Goal: Task Accomplishment & Management: Manage account settings

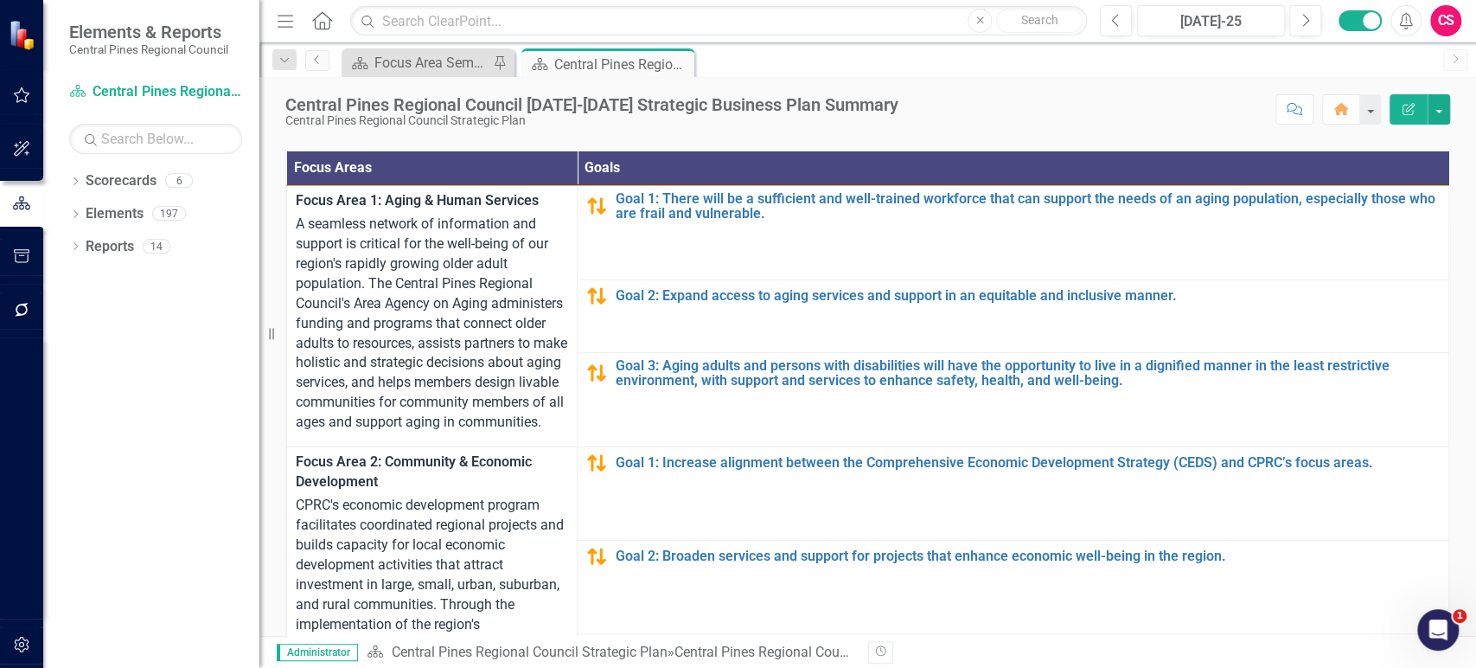
scroll to position [443, 0]
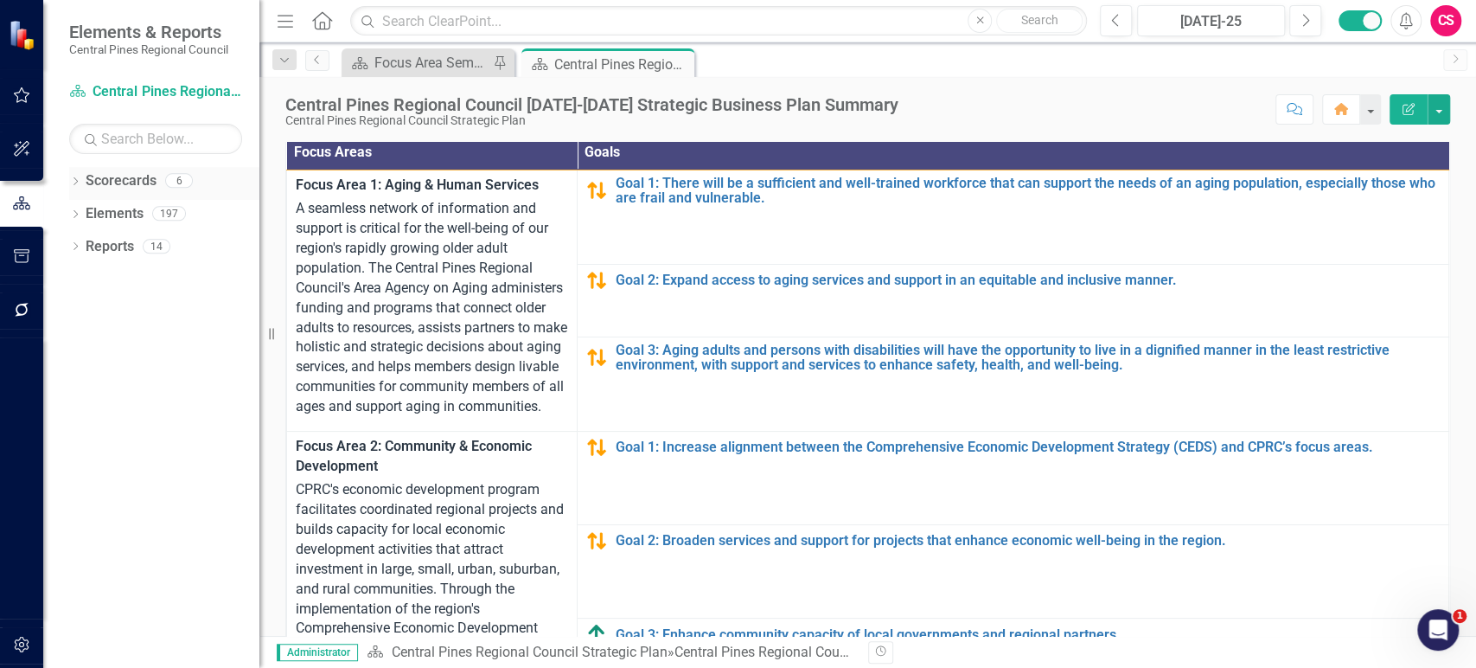
click at [71, 179] on icon "Dropdown" at bounding box center [75, 183] width 12 height 10
click at [81, 205] on div "Dropdown Central Pines Regional Council Strategic Plan" at bounding box center [169, 214] width 182 height 29
click at [81, 218] on icon "Dropdown" at bounding box center [84, 213] width 13 height 10
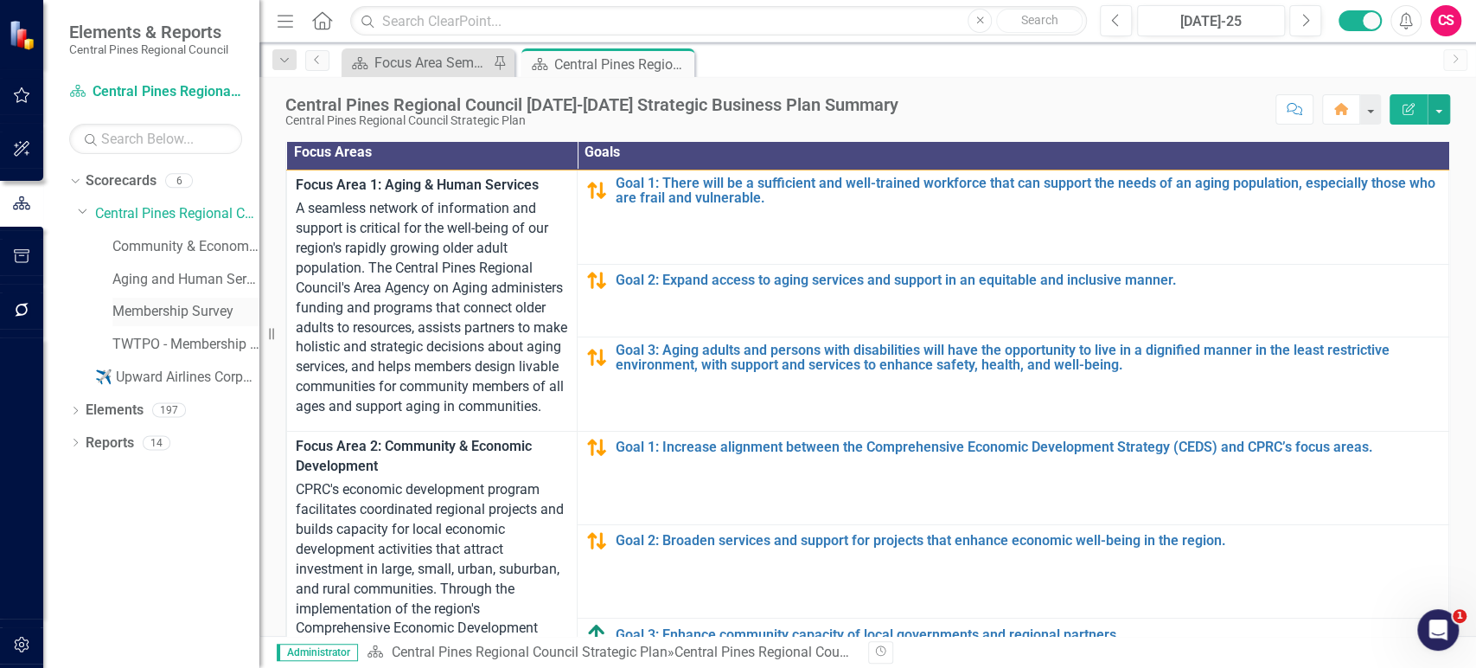
click at [160, 308] on link "Membership Survey" at bounding box center [185, 312] width 147 height 20
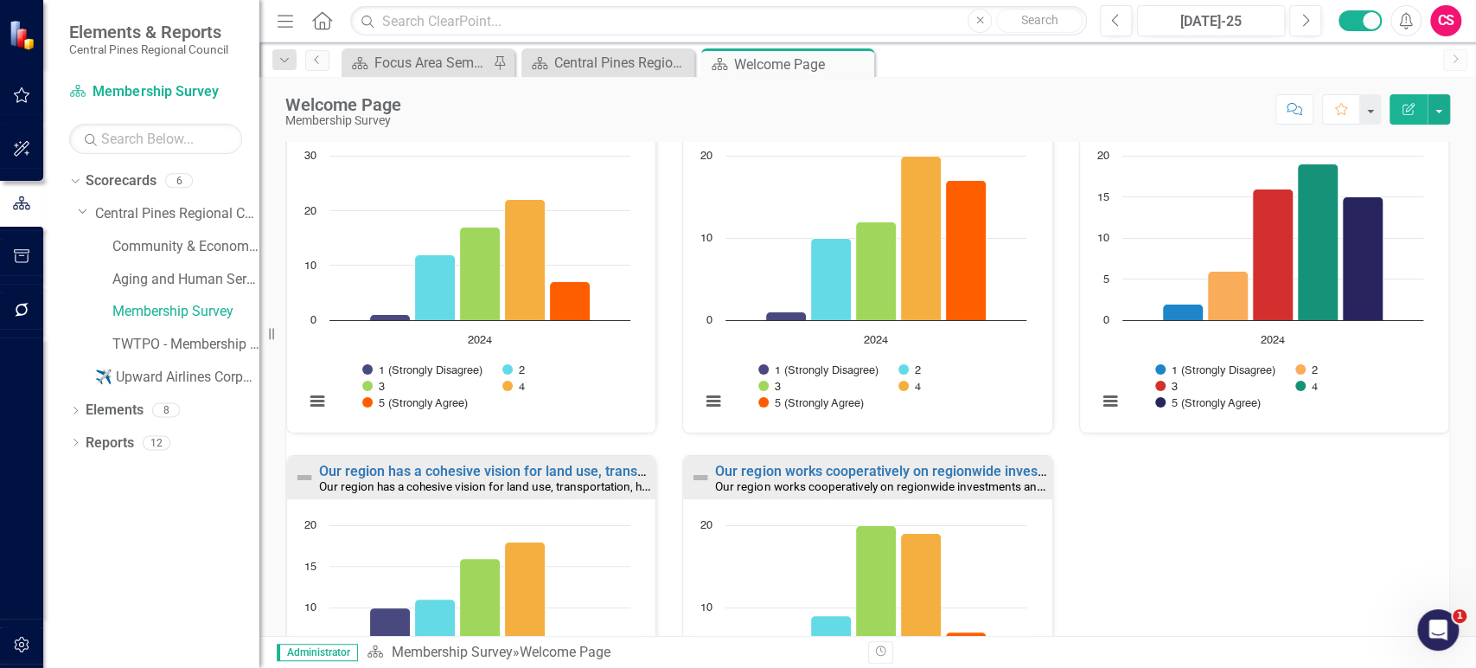
scroll to position [543, 0]
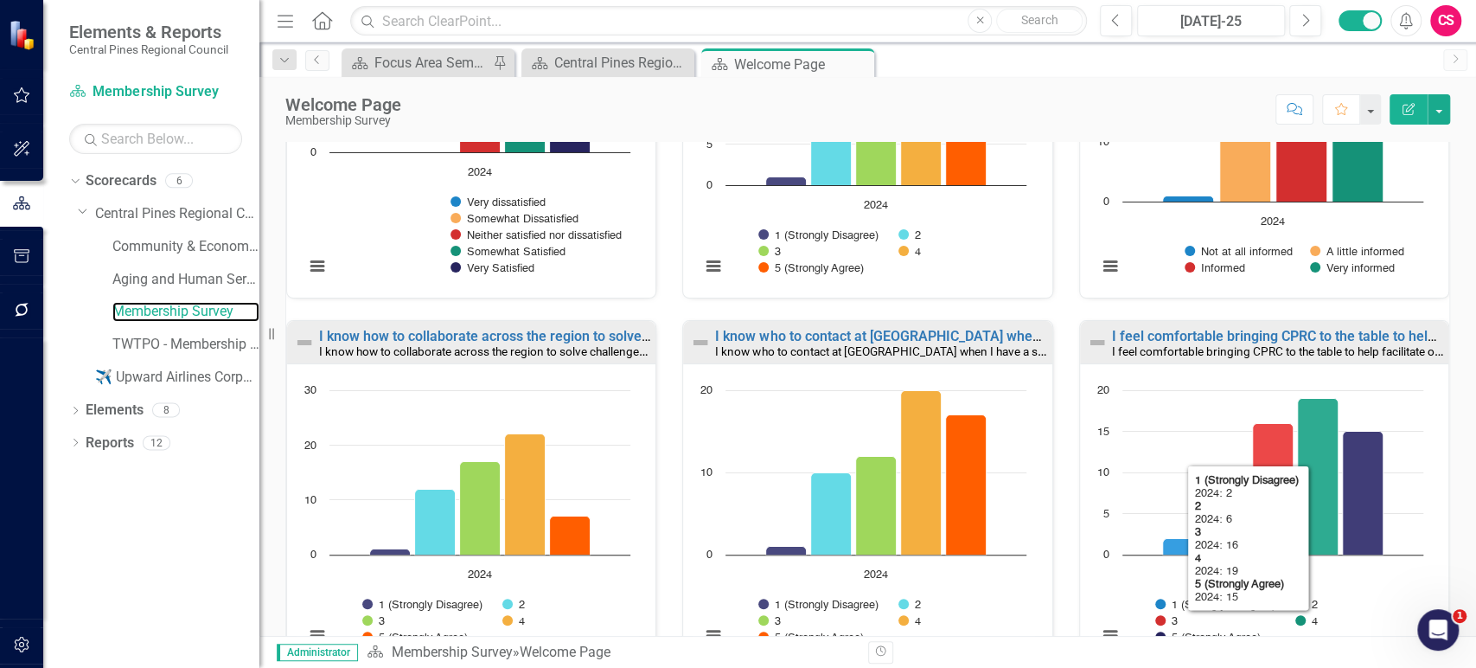
click at [1209, 408] on rect "Interactive chart" at bounding box center [1260, 521] width 343 height 281
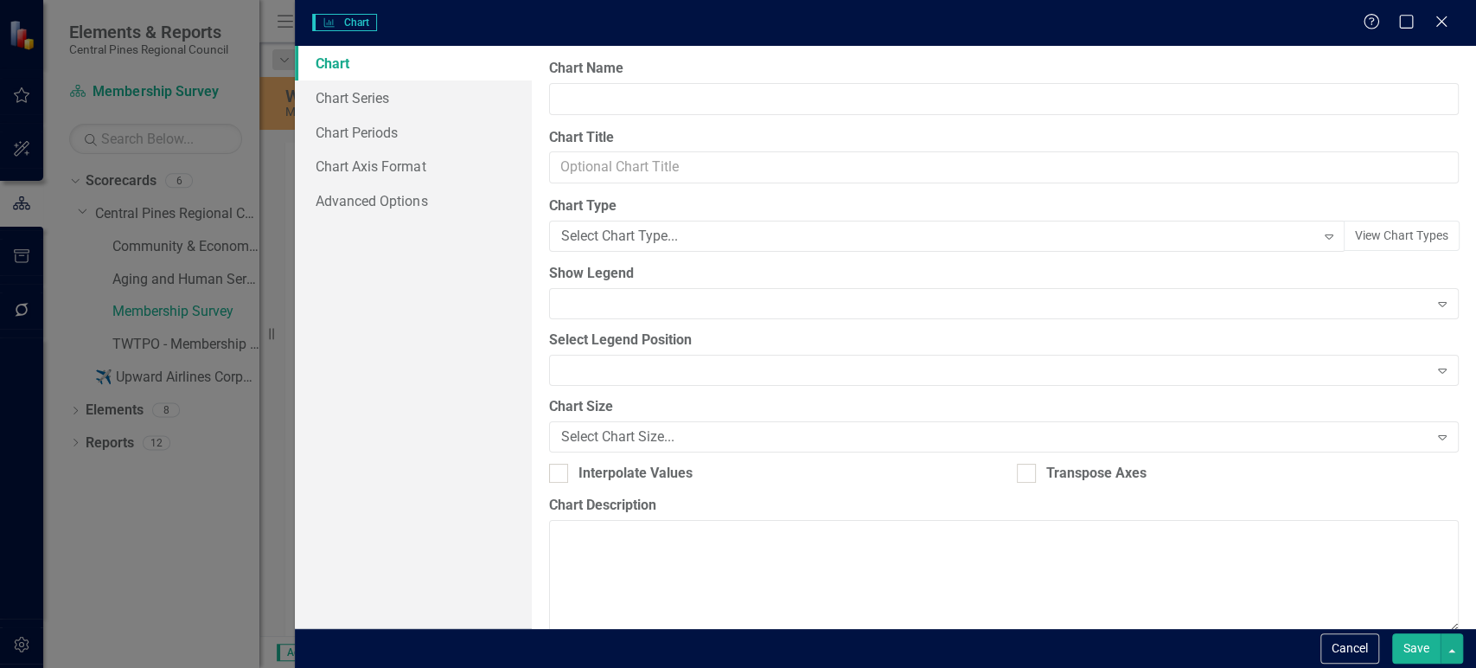
type input "I feel comfortable bringing CPRC to the table to help facilitate or address loc…"
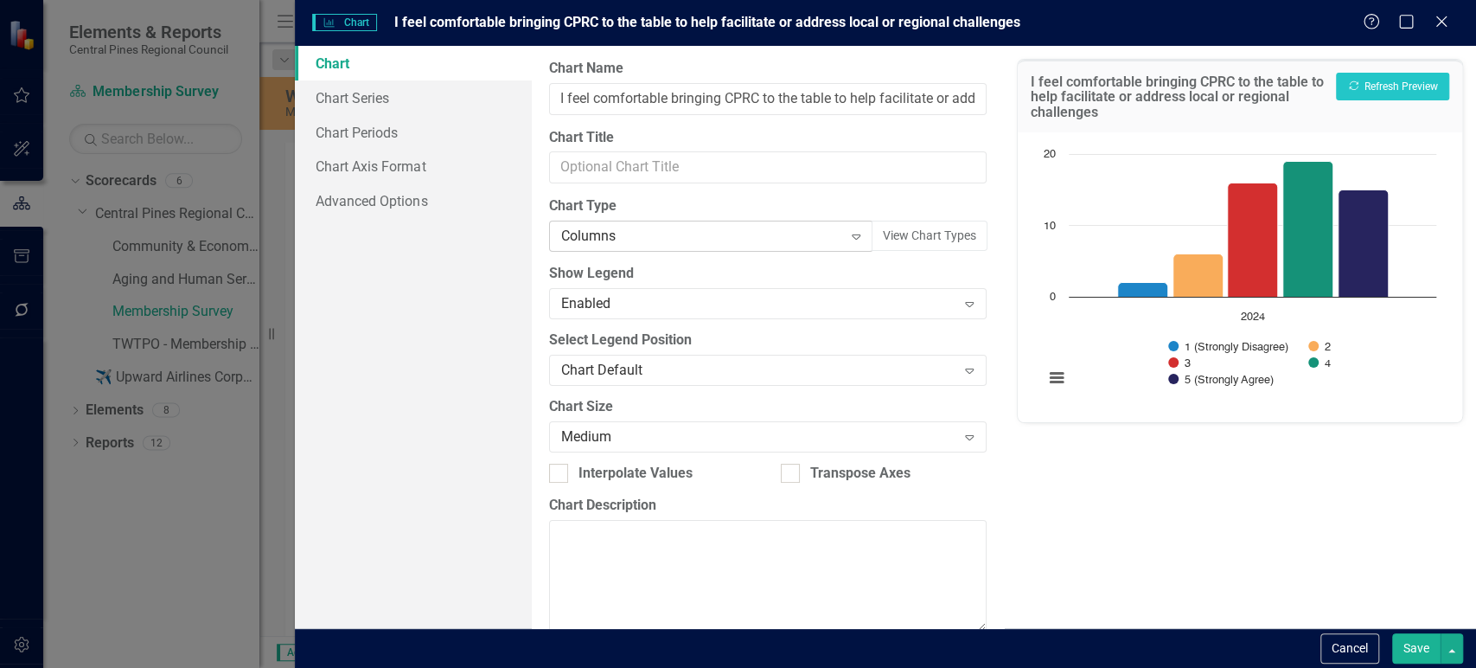
click at [704, 240] on div "Columns" at bounding box center [702, 237] width 282 height 20
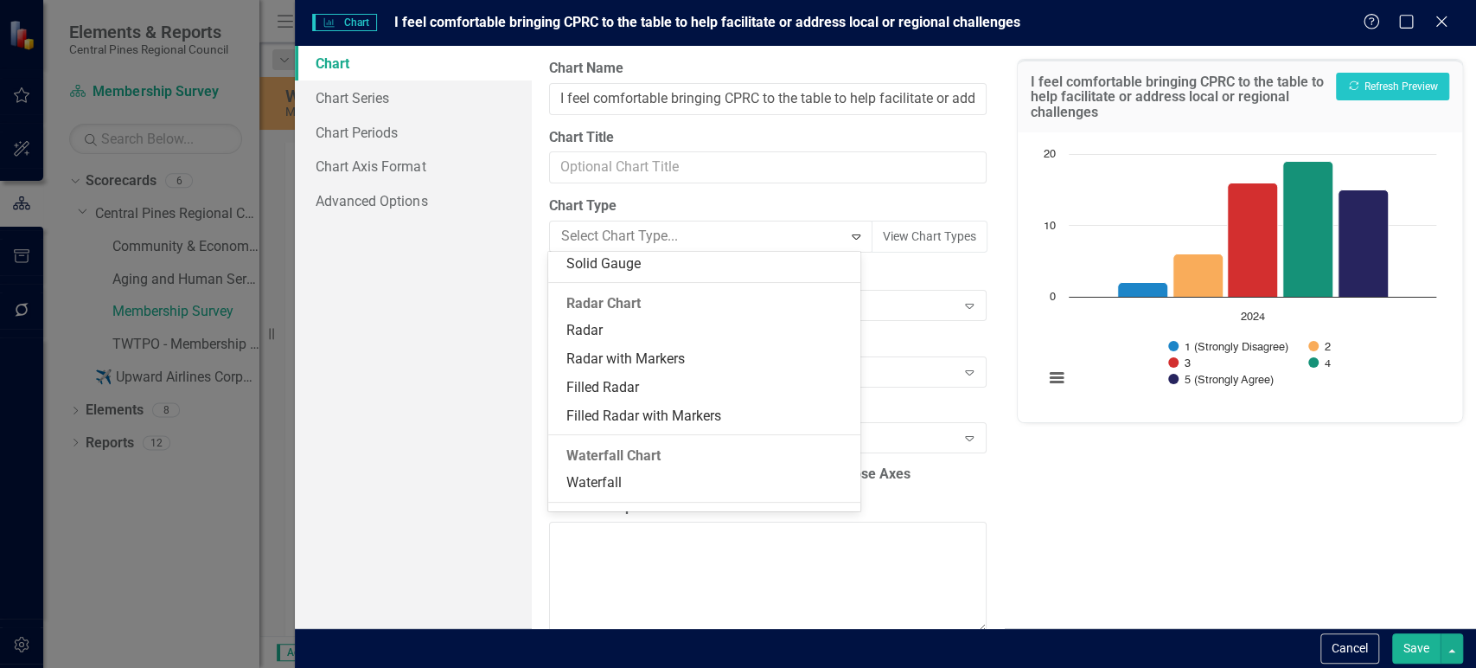
scroll to position [1444, 0]
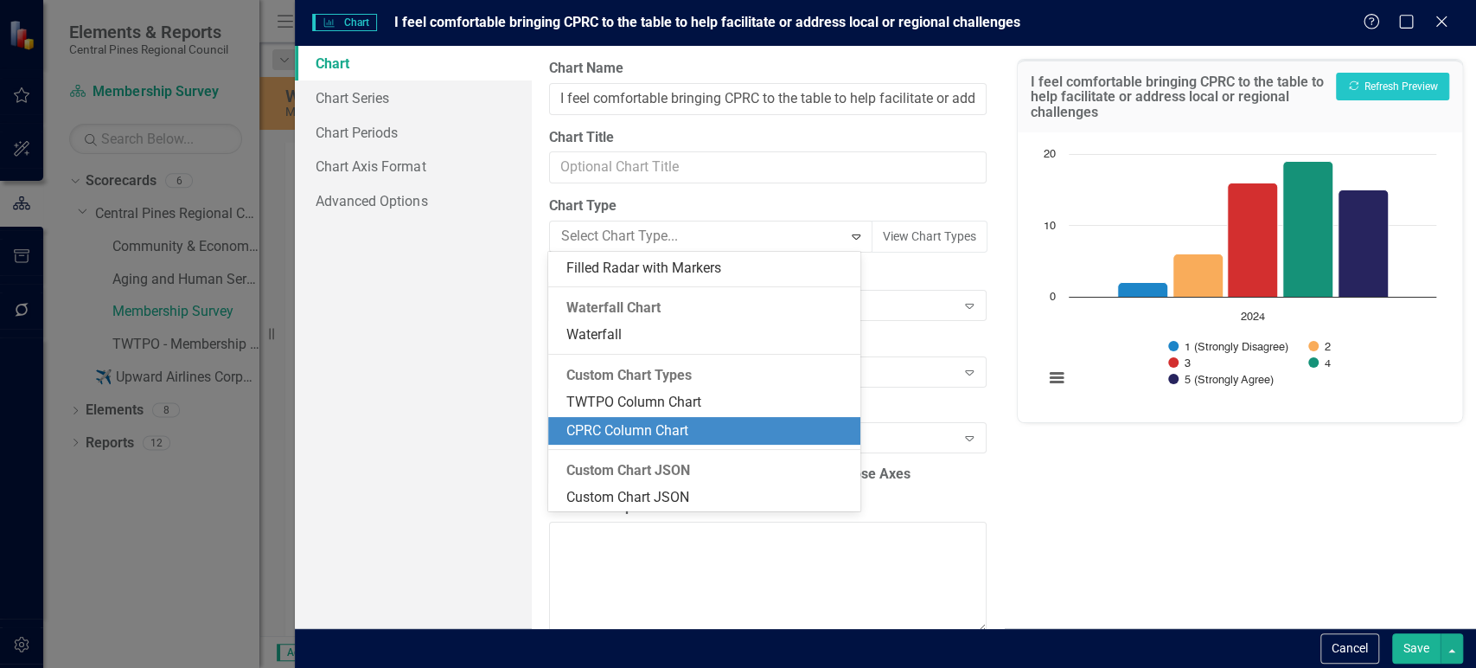
click at [676, 423] on div "CPRC Column Chart" at bounding box center [708, 431] width 285 height 20
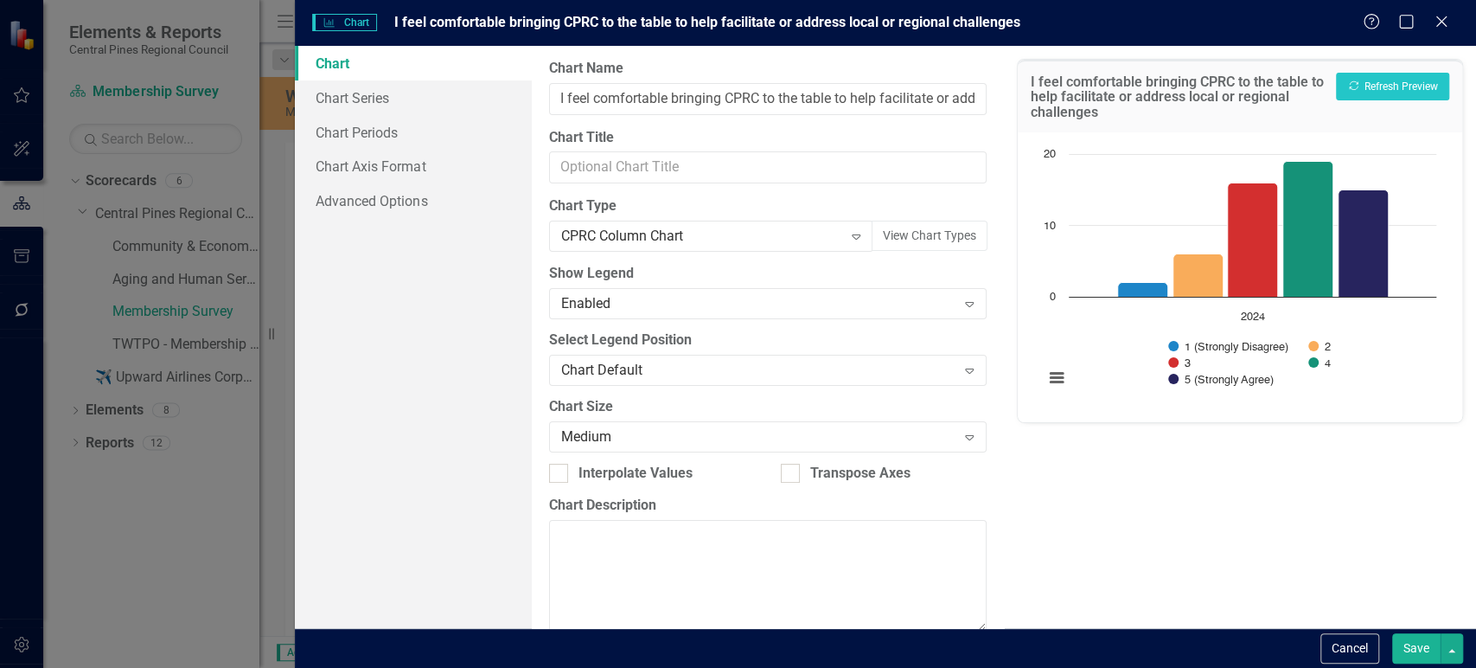
click at [1403, 649] on button "Save" at bounding box center [1416, 648] width 48 height 30
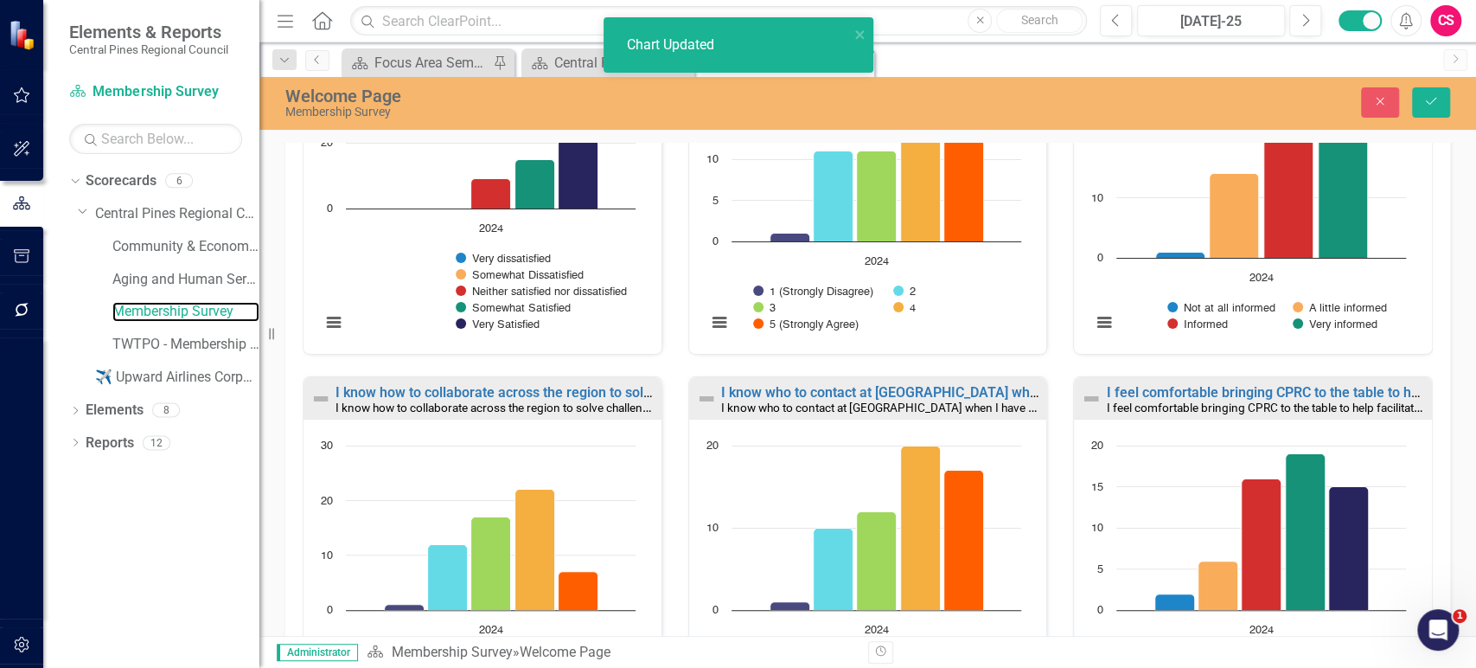
click at [1244, 337] on rect "Interactive chart" at bounding box center [1249, 208] width 332 height 281
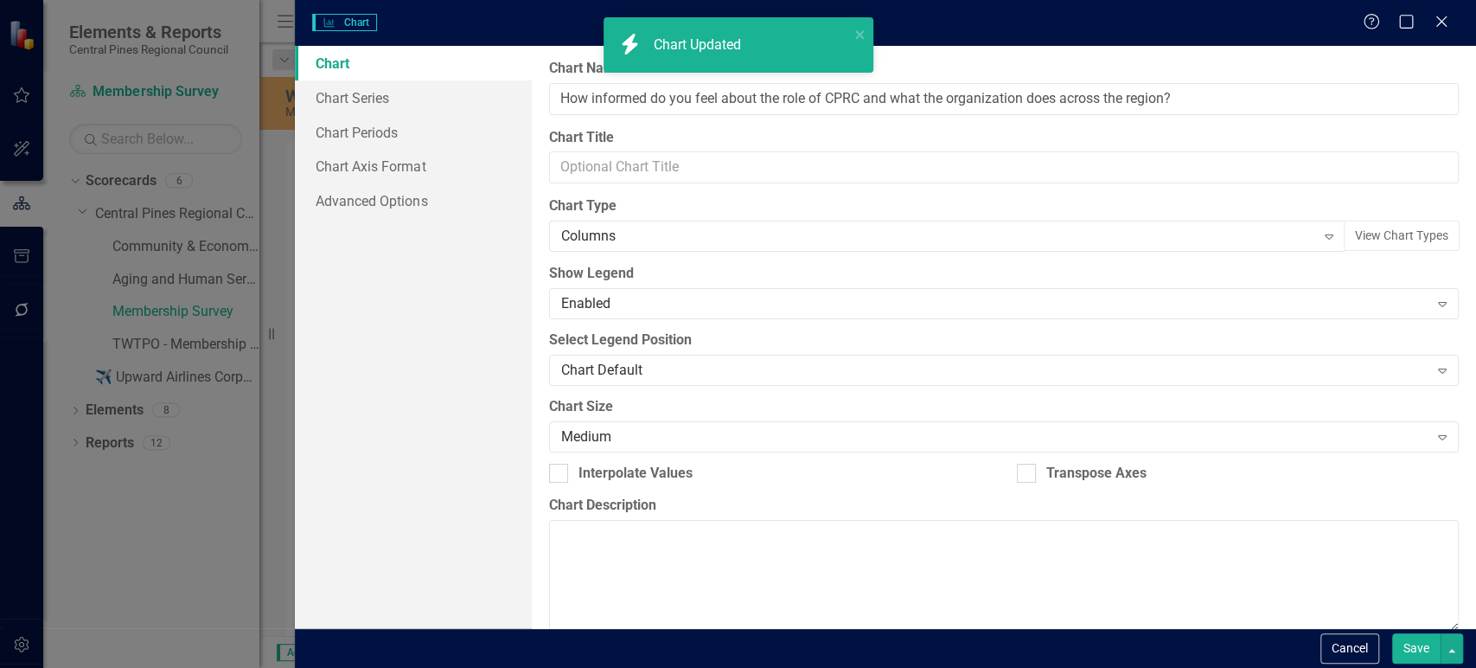
type input "How informed do you feel about the role of CPRC and what the organization does …"
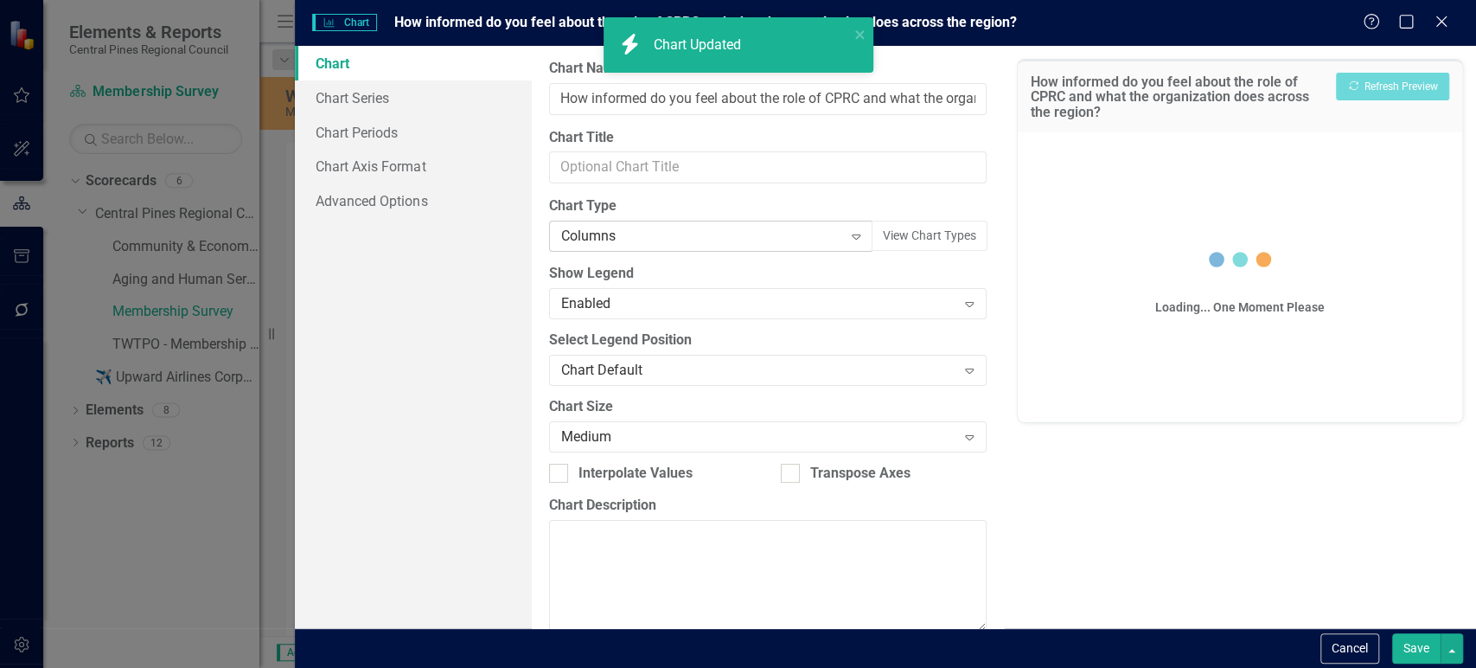
click at [699, 234] on div "Columns" at bounding box center [702, 237] width 282 height 20
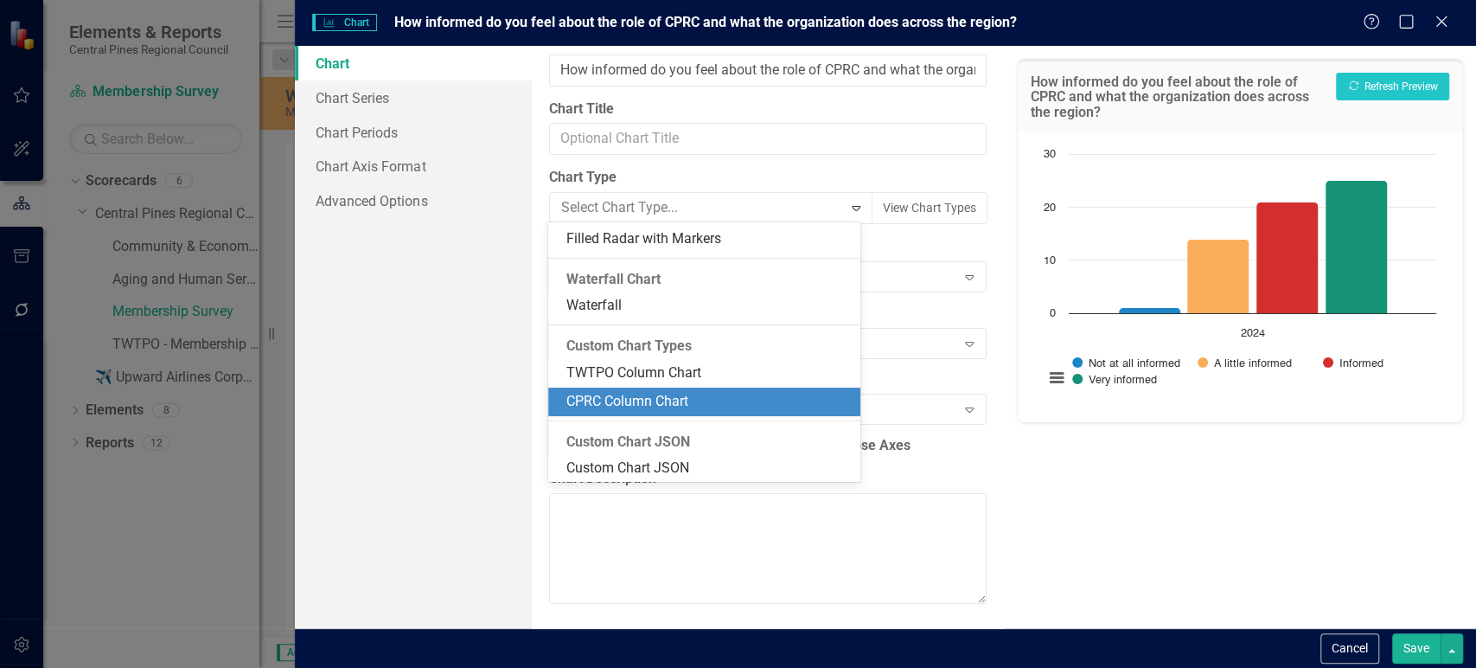
click at [662, 407] on div "CPRC Column Chart" at bounding box center [708, 402] width 285 height 20
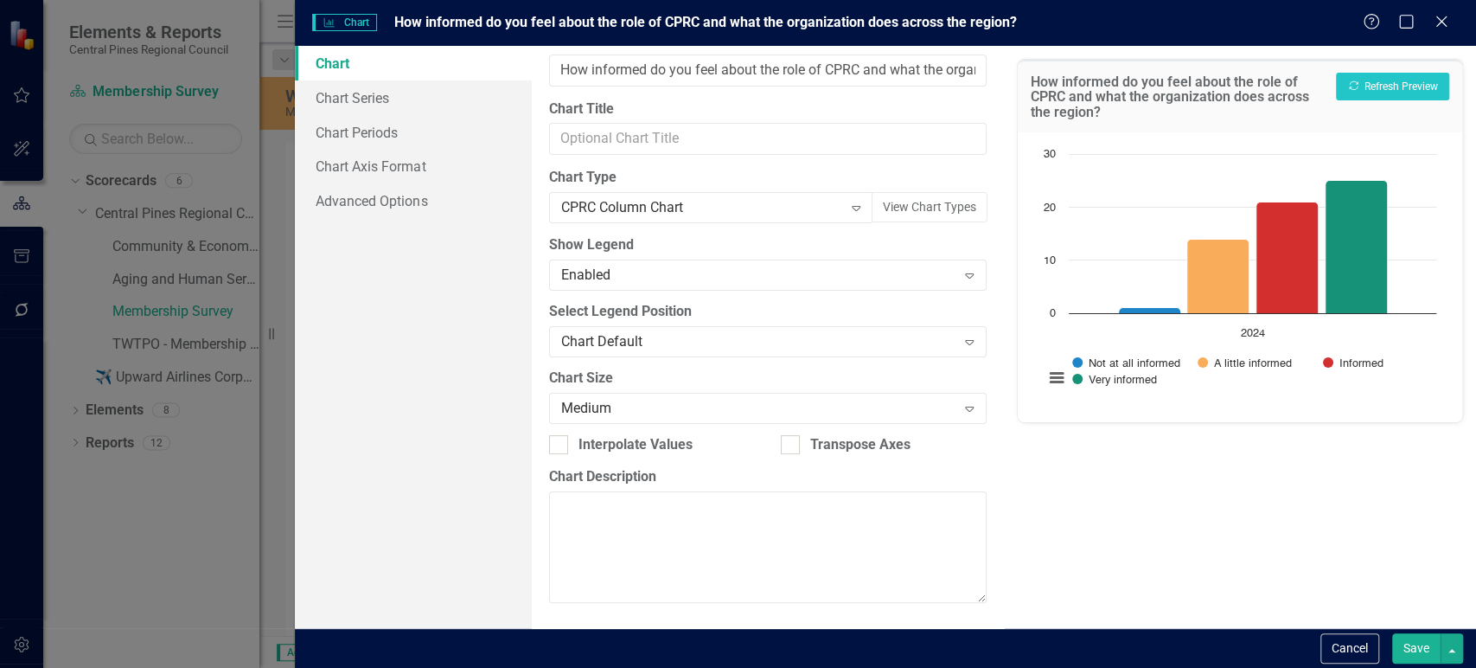
scroll to position [28, 0]
click at [1412, 636] on button "Save" at bounding box center [1416, 648] width 48 height 30
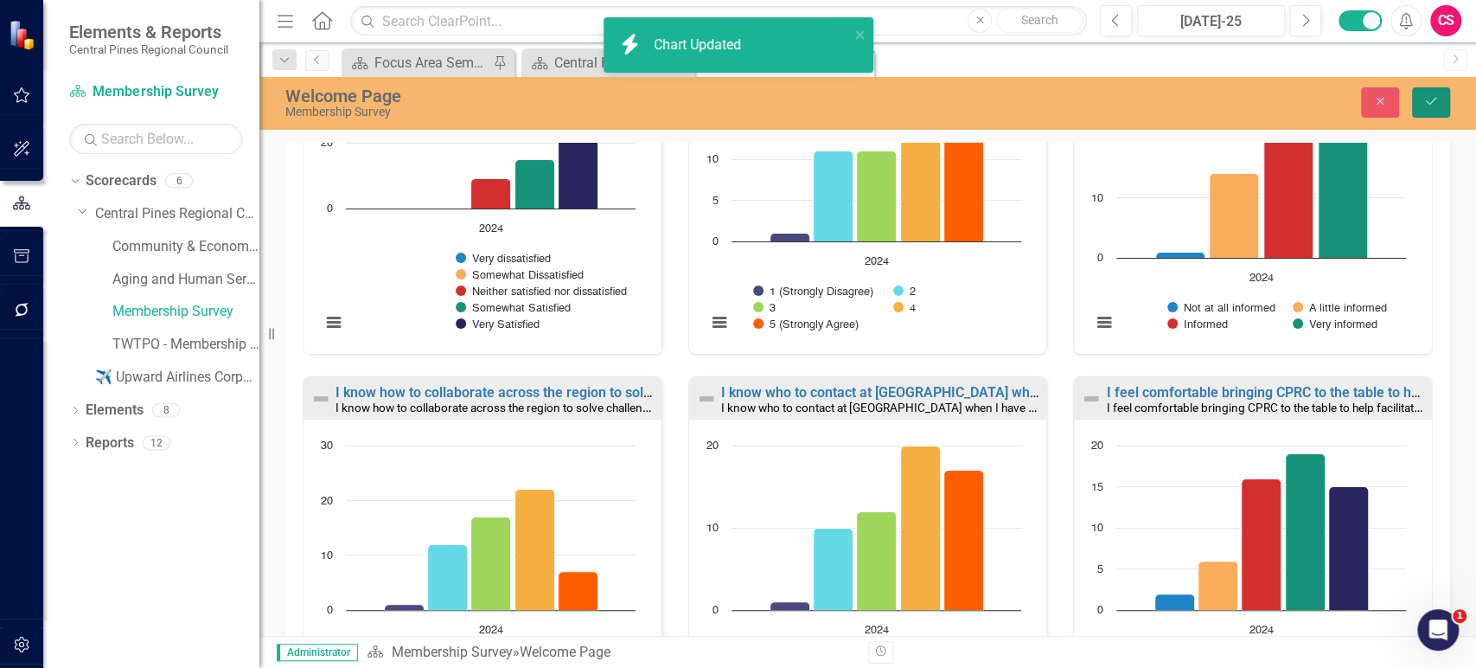
click at [1431, 116] on button "Save" at bounding box center [1431, 102] width 38 height 30
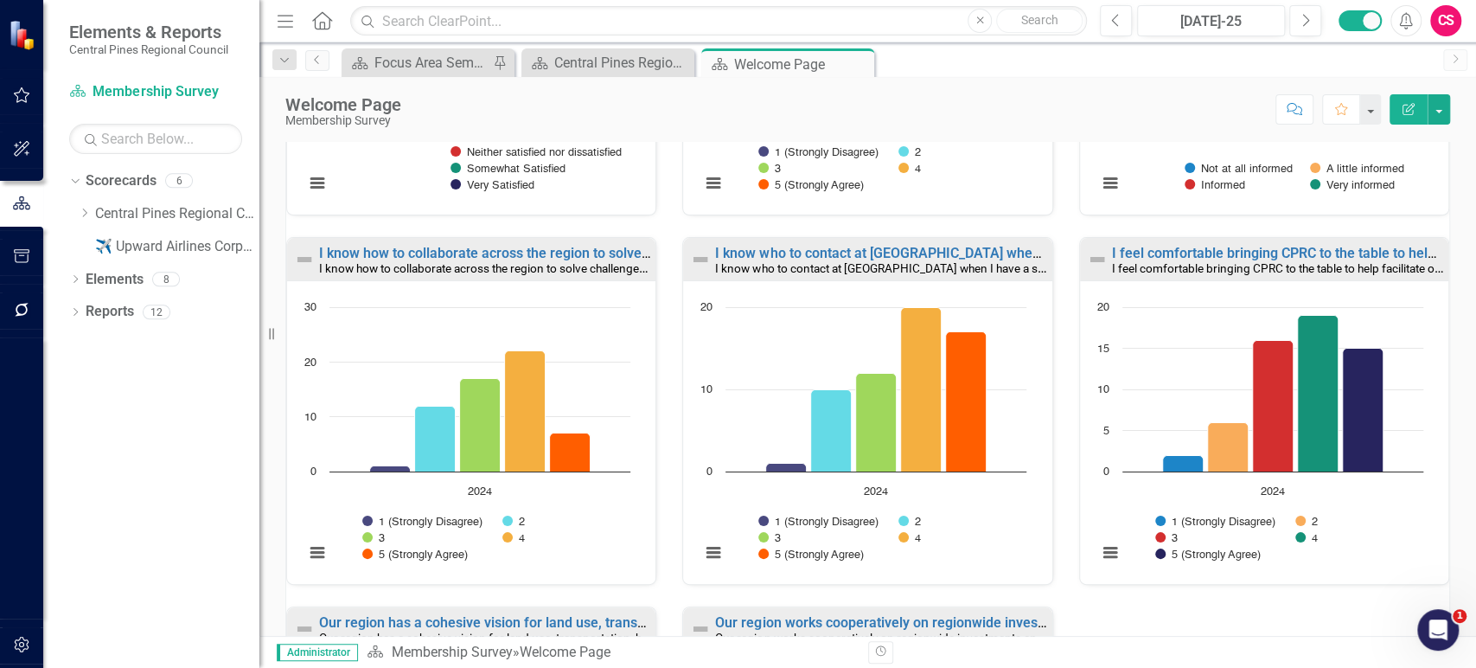
scroll to position [624, 0]
click at [1175, 254] on link "I feel comfortable bringing CPRC to the table to help facilitate or address loc…" at bounding box center [1425, 254] width 626 height 16
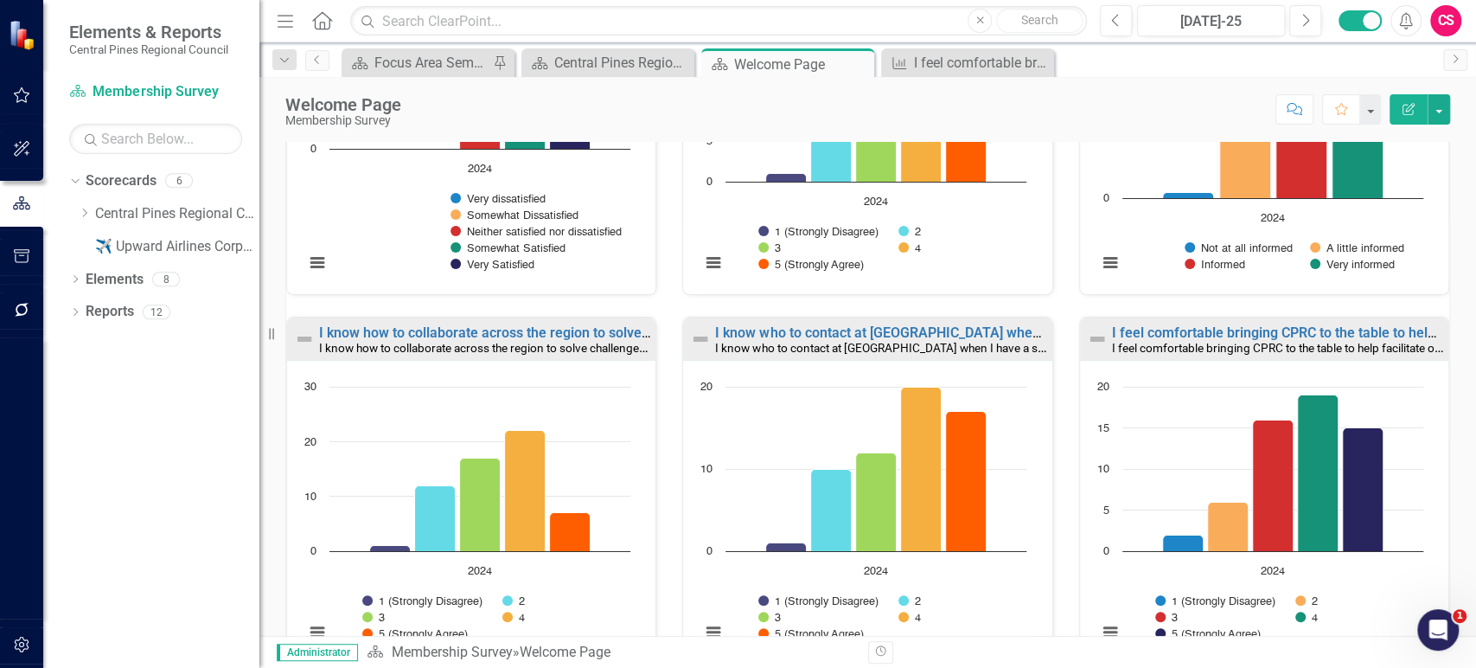
scroll to position [547, 0]
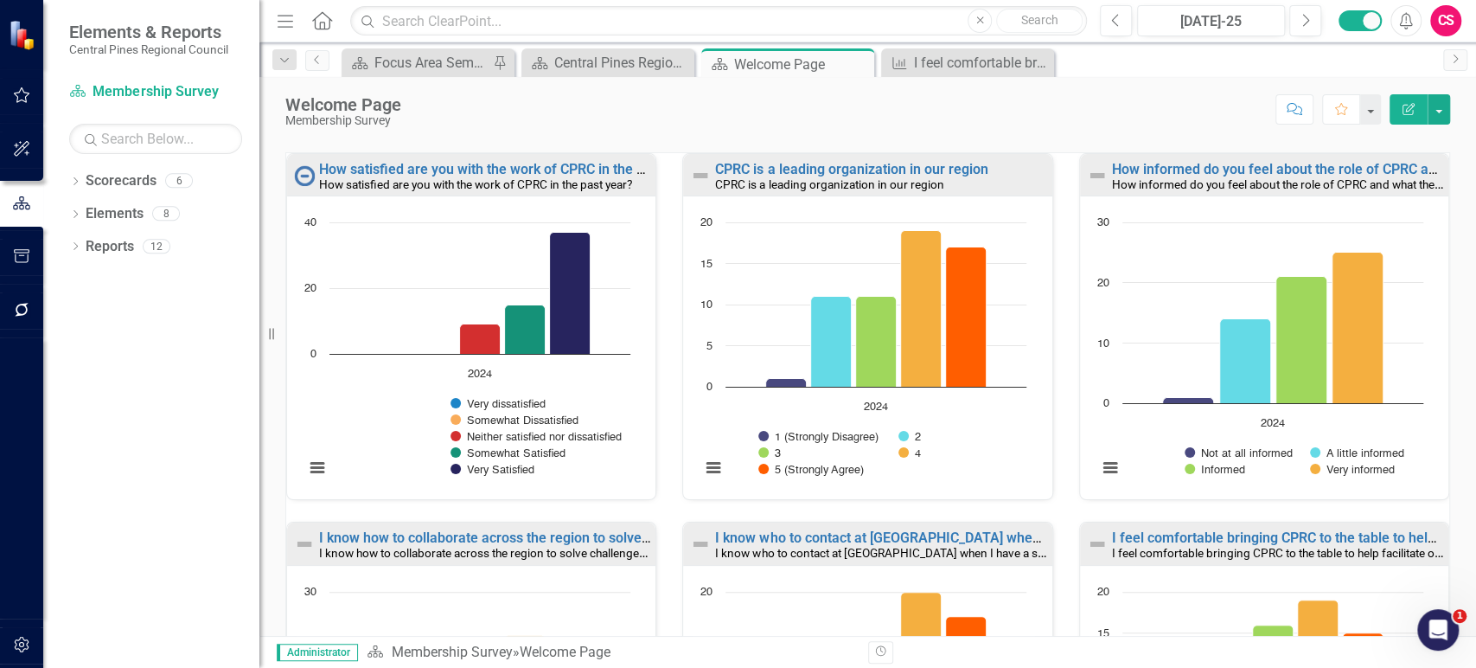
scroll to position [1, 0]
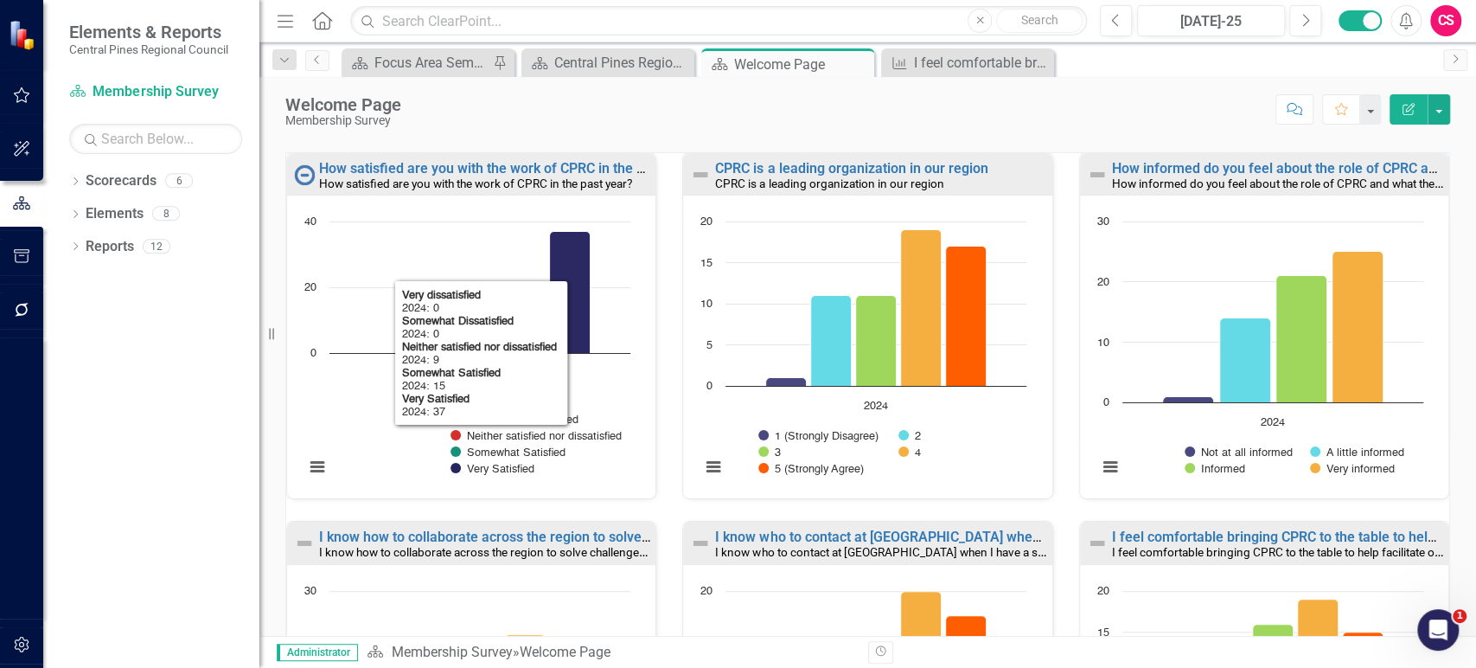
click at [349, 451] on rect "Interactive chart" at bounding box center [467, 353] width 343 height 281
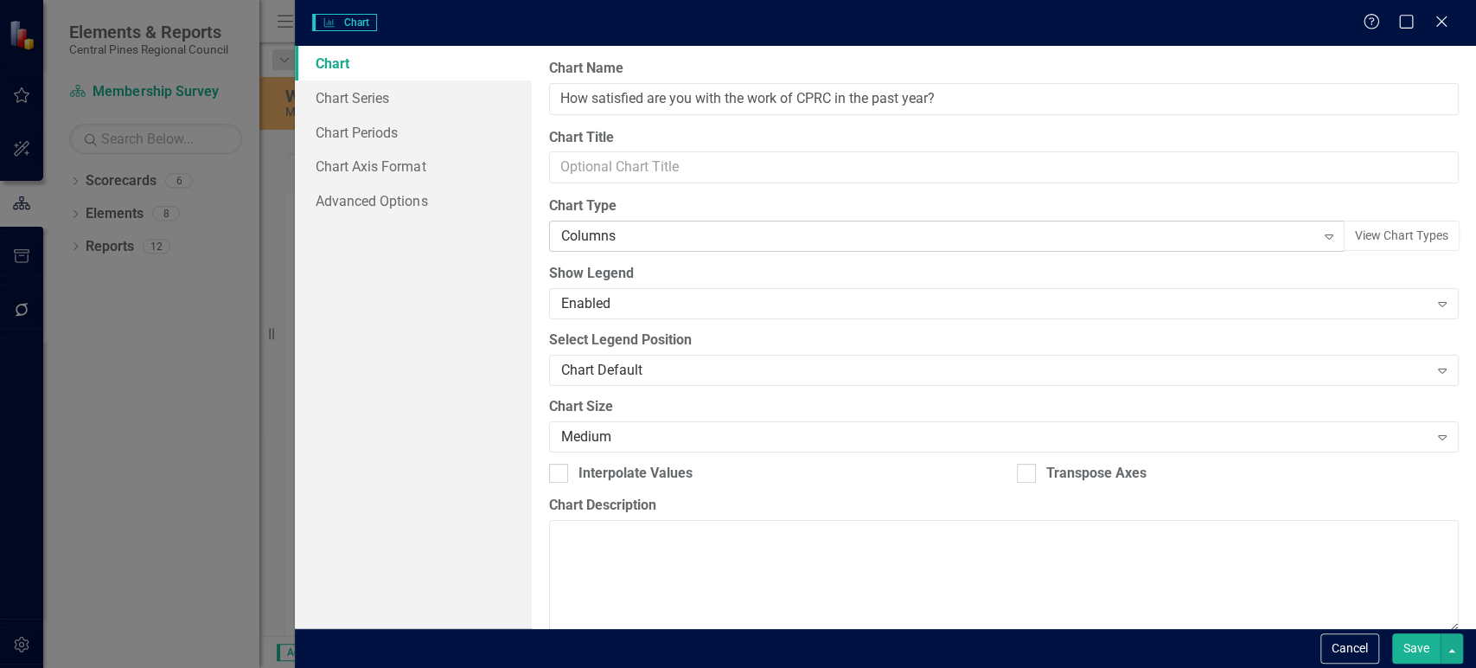
click at [685, 238] on div "Columns" at bounding box center [938, 237] width 754 height 20
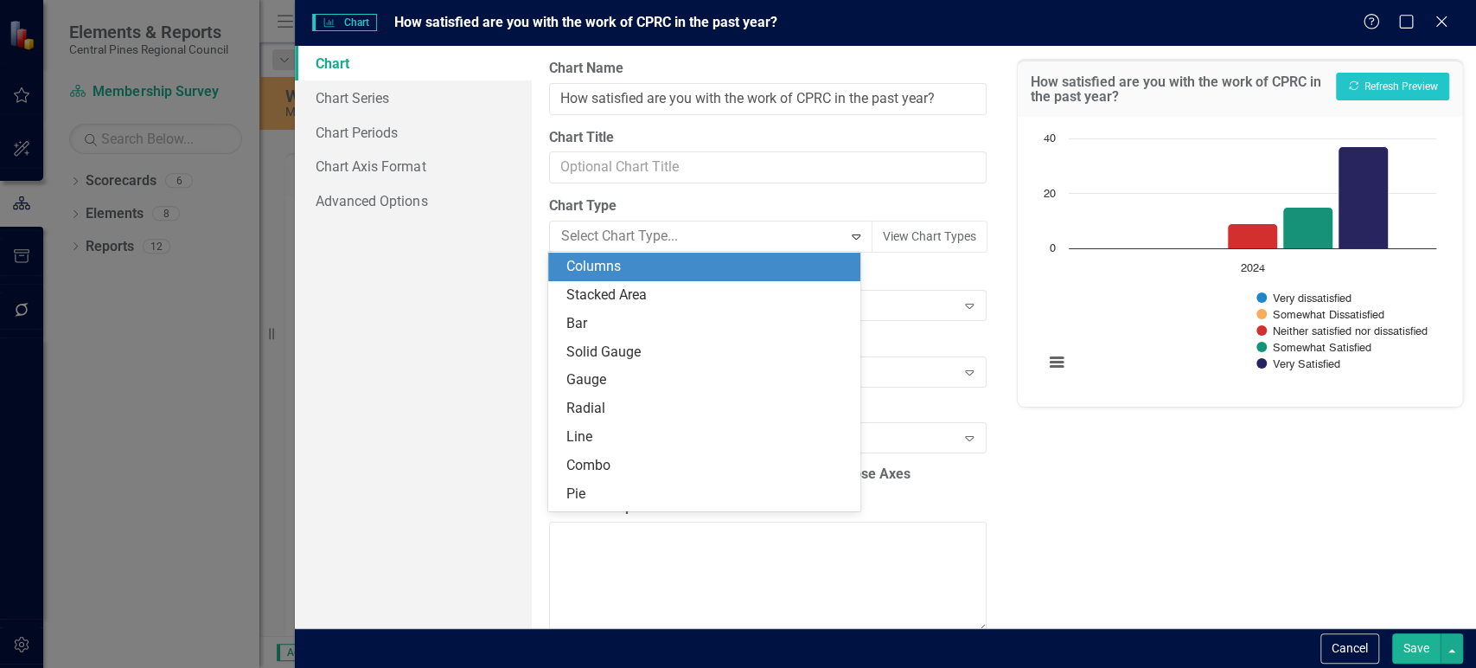
scroll to position [1444, 0]
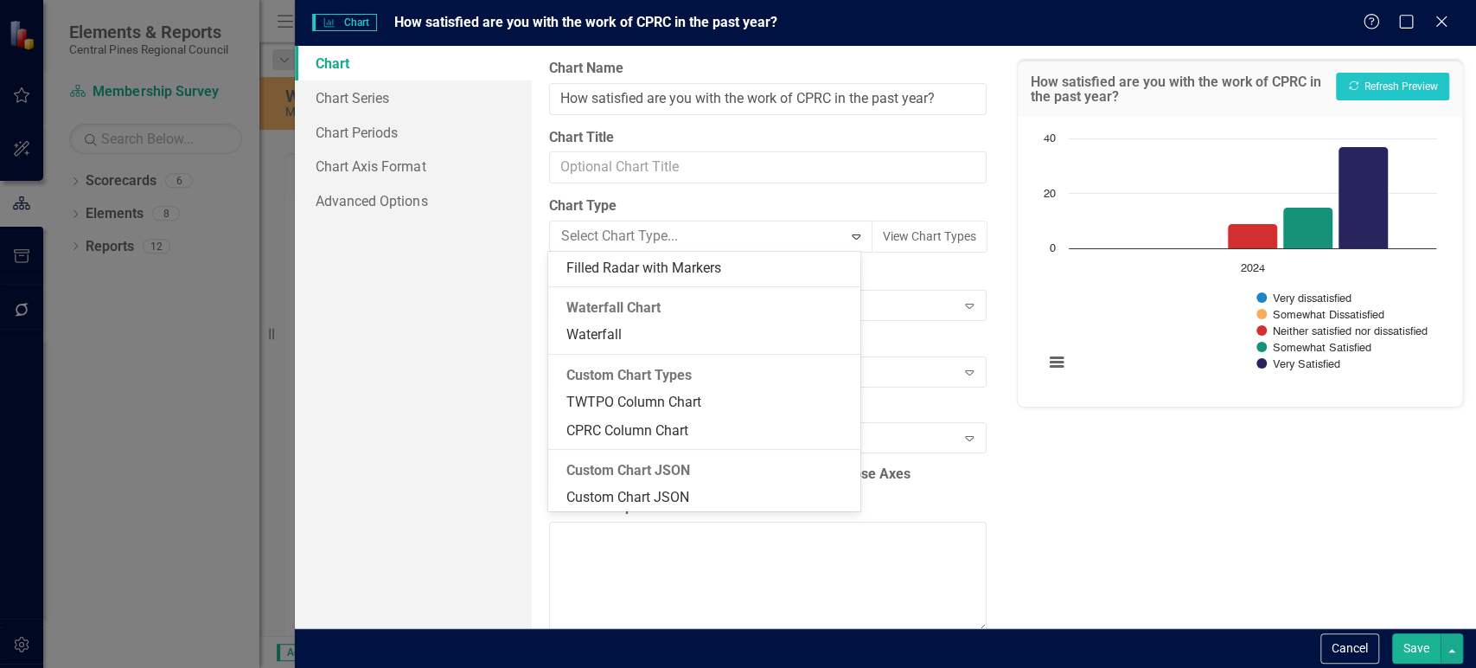
click at [642, 431] on div "CPRC Column Chart" at bounding box center [708, 431] width 285 height 20
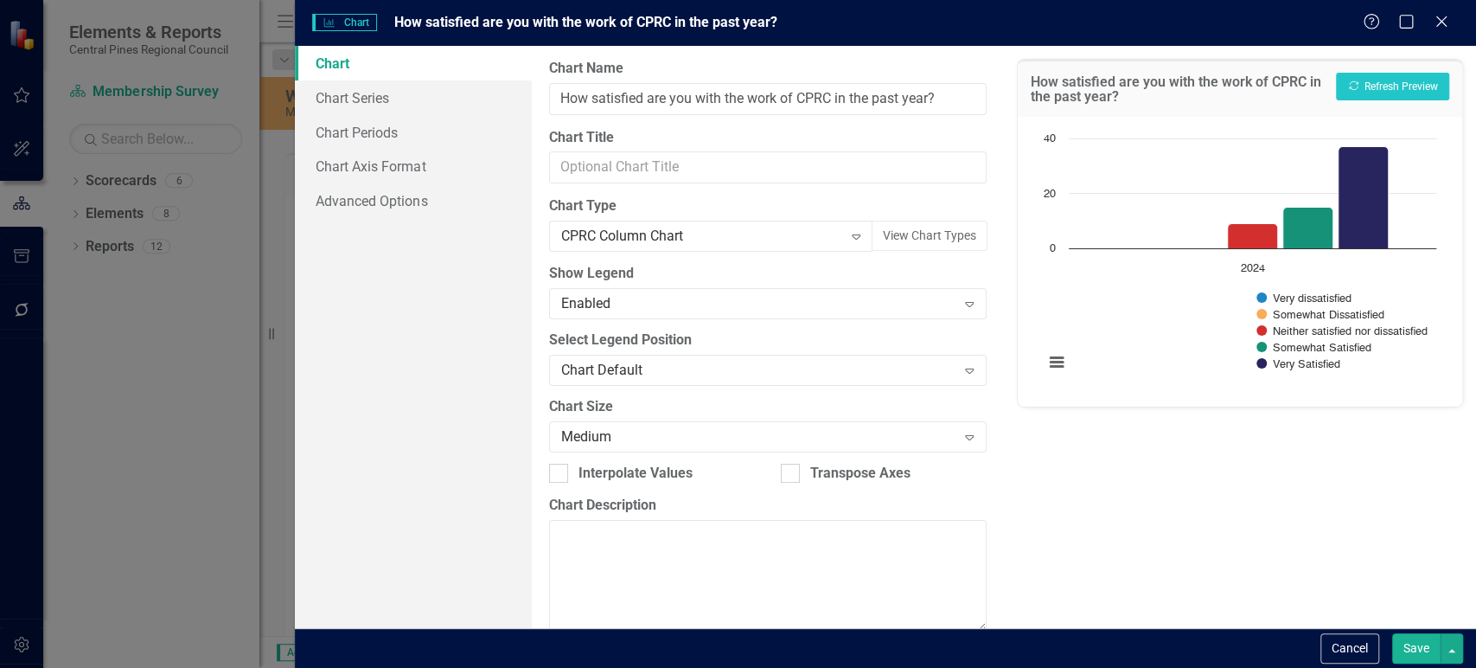
click at [1408, 639] on button "Save" at bounding box center [1416, 648] width 48 height 30
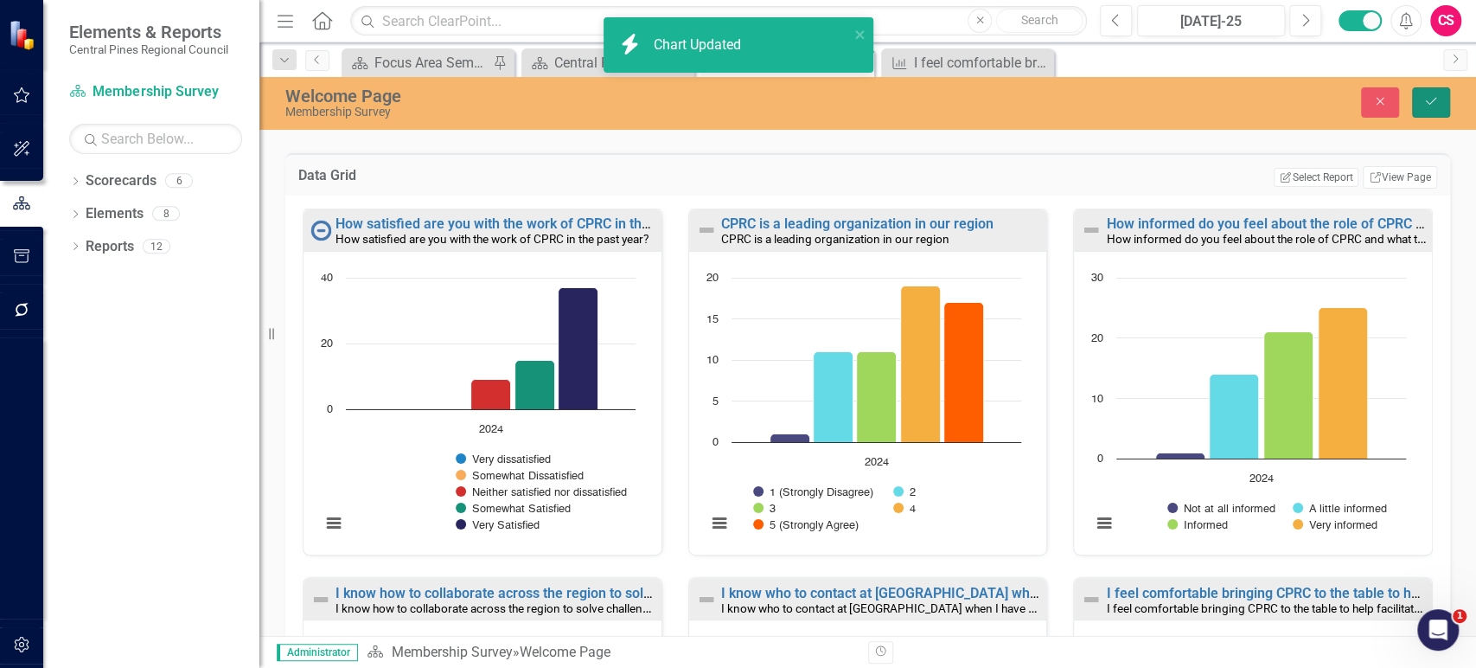
click at [1425, 99] on icon "Save" at bounding box center [1432, 101] width 16 height 12
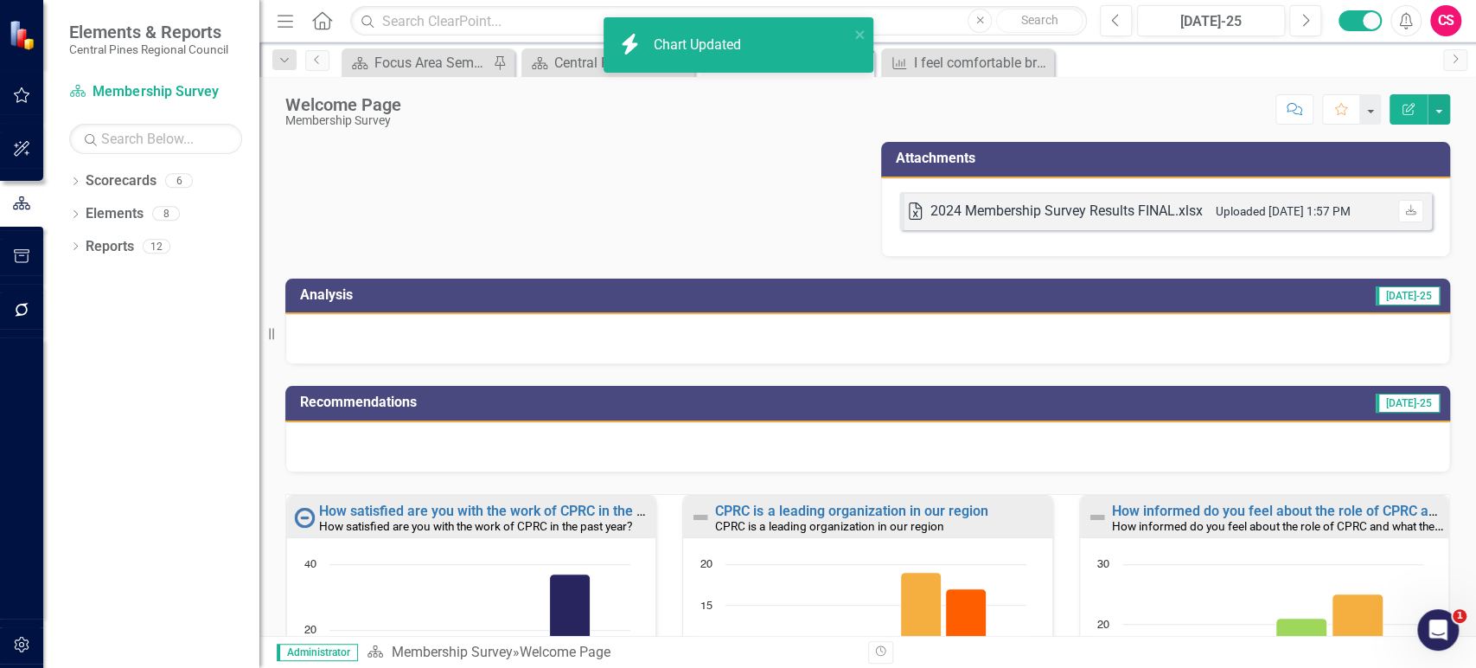
click at [509, 382] on div "Recommendations [DATE]-25" at bounding box center [867, 418] width 1191 height 108
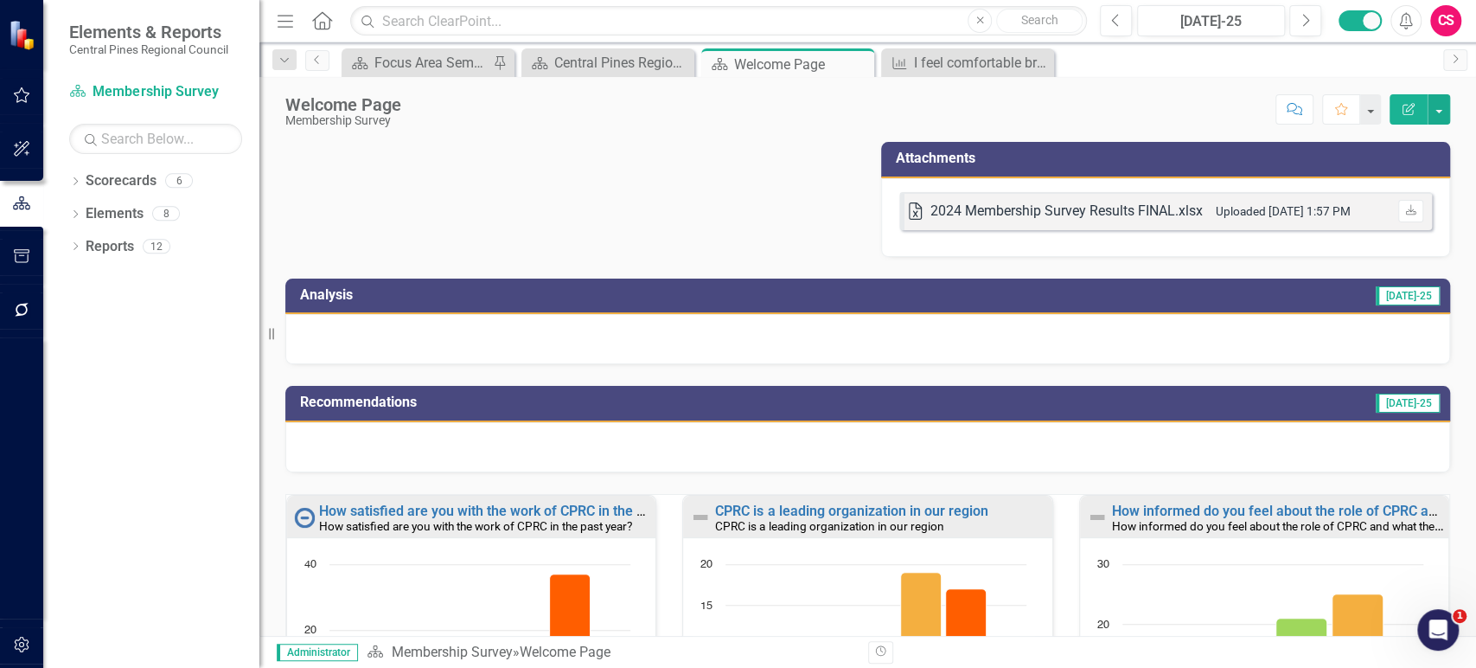
click at [663, 349] on div at bounding box center [867, 339] width 1165 height 50
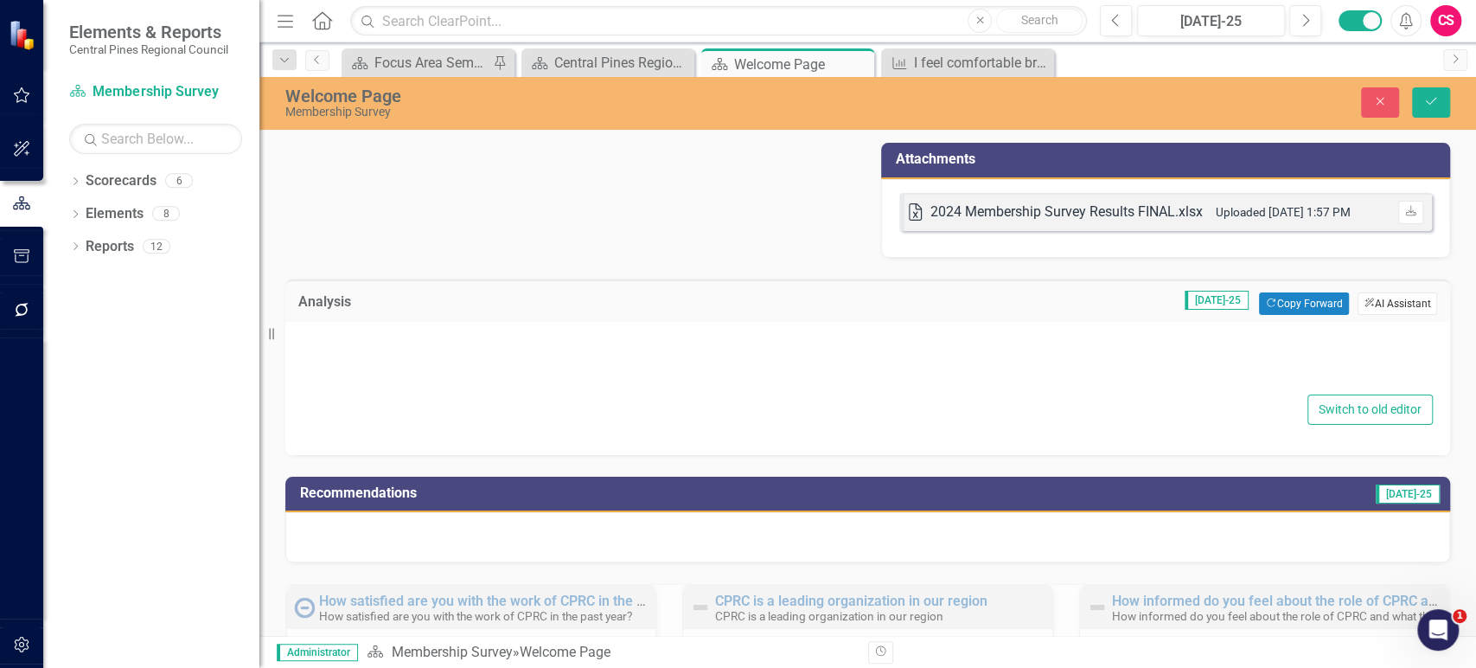
click at [1366, 313] on button "ClearPoint AI AI Assistant" at bounding box center [1398, 303] width 80 height 22
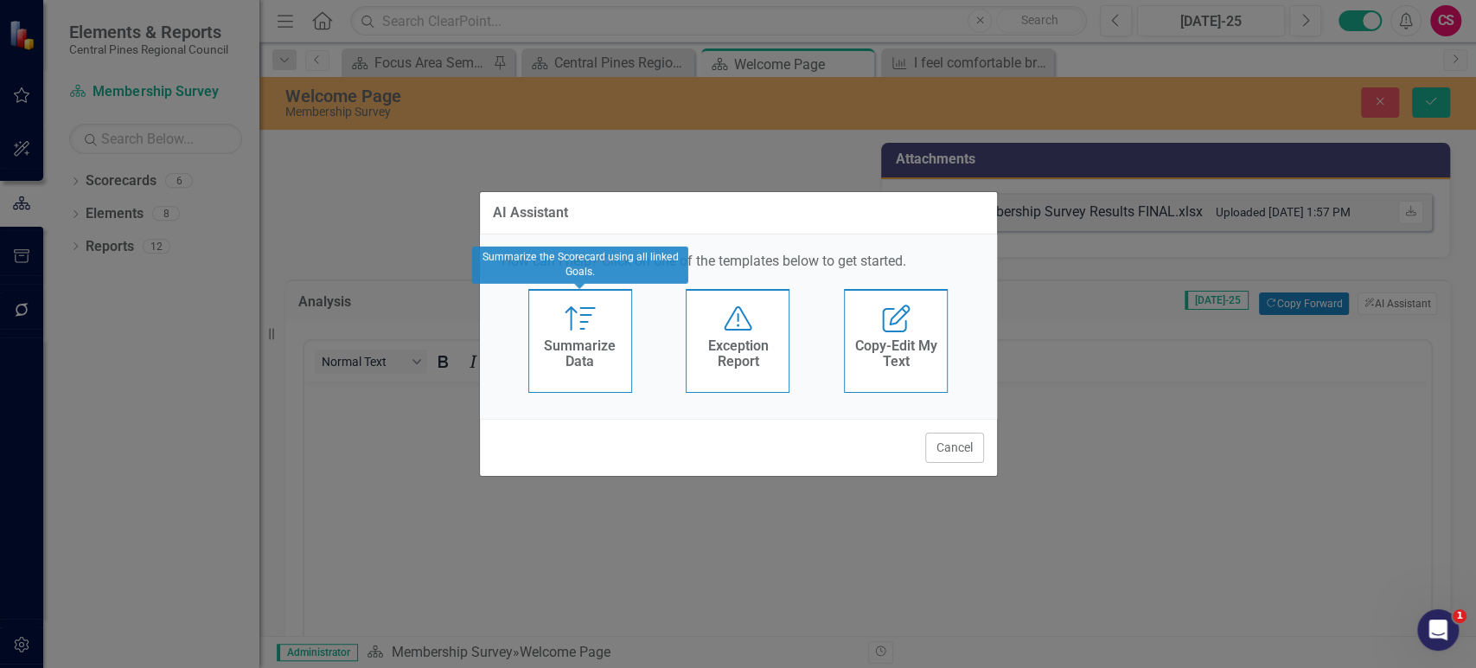
click at [575, 341] on h4 "Summarize Data" at bounding box center [580, 353] width 85 height 30
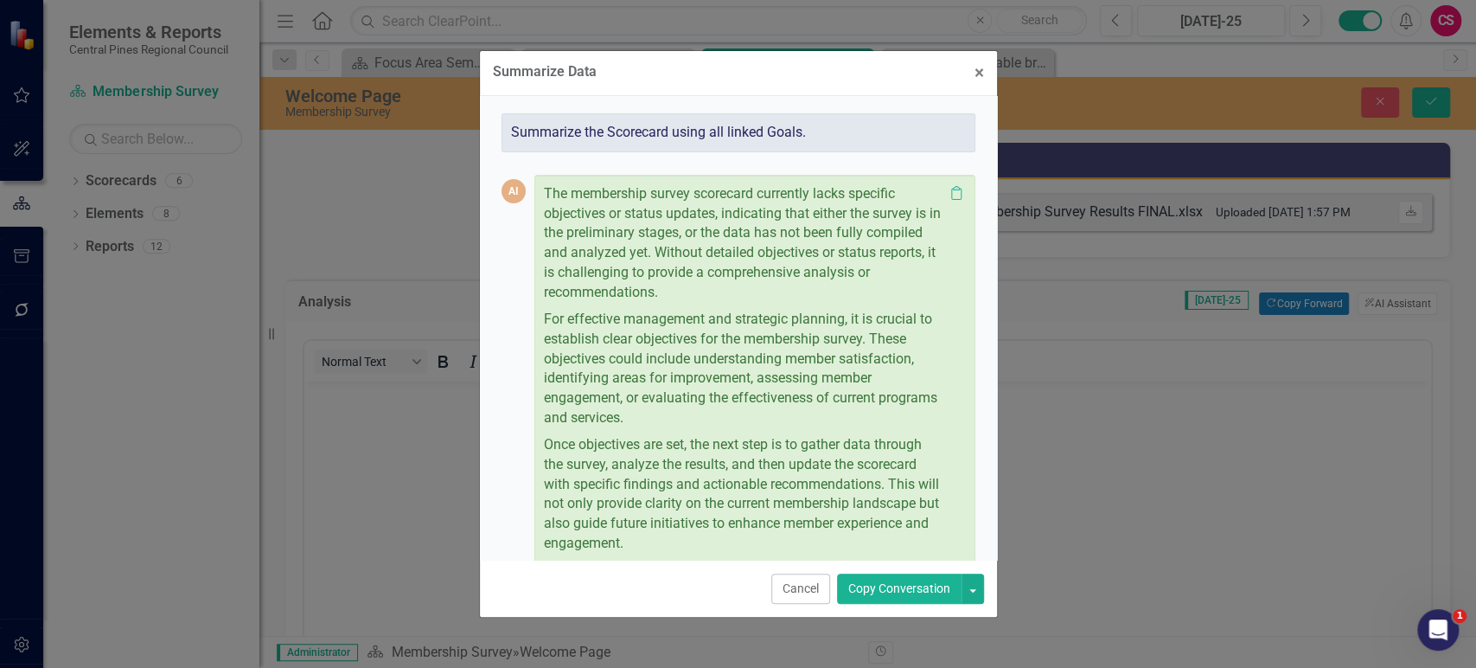
scroll to position [146, 0]
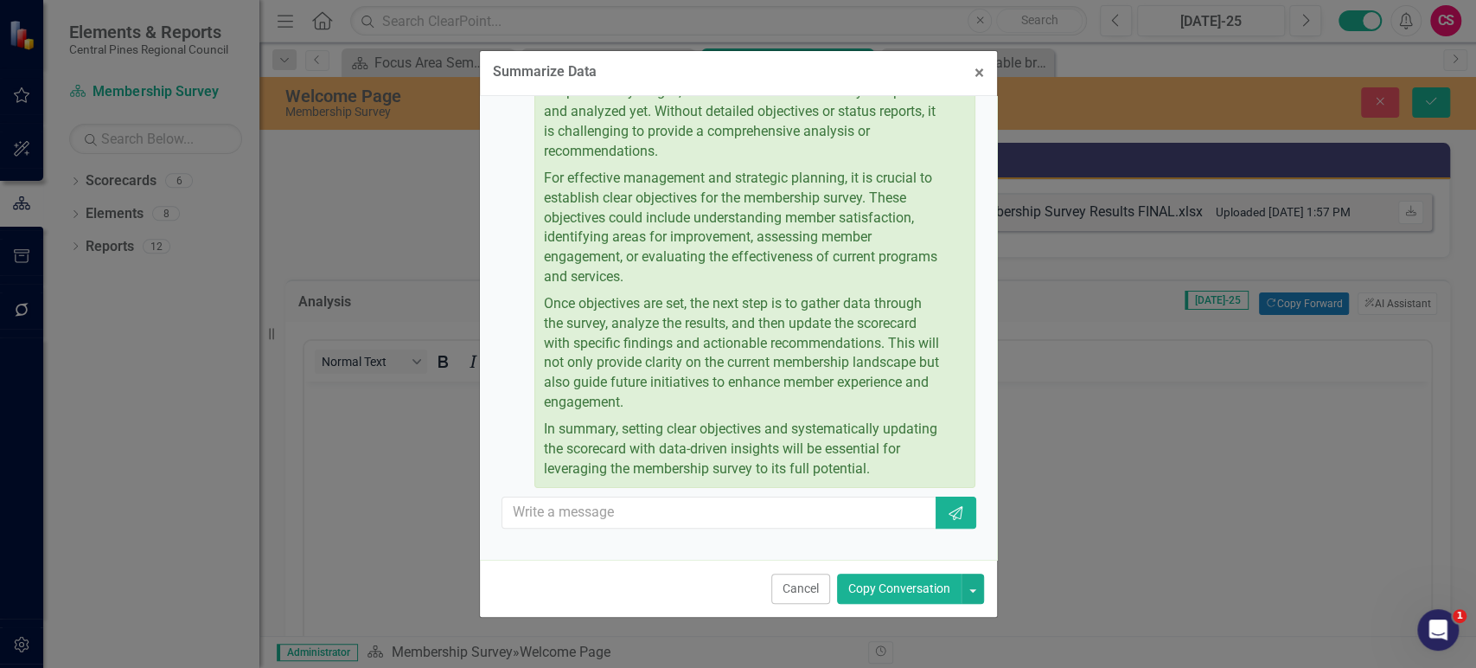
click at [783, 606] on div "Cancel Copy Conversation" at bounding box center [738, 588] width 517 height 57
drag, startPoint x: 803, startPoint y: 587, endPoint x: 721, endPoint y: 80, distance: 514.1
click at [803, 587] on button "Cancel" at bounding box center [800, 588] width 59 height 30
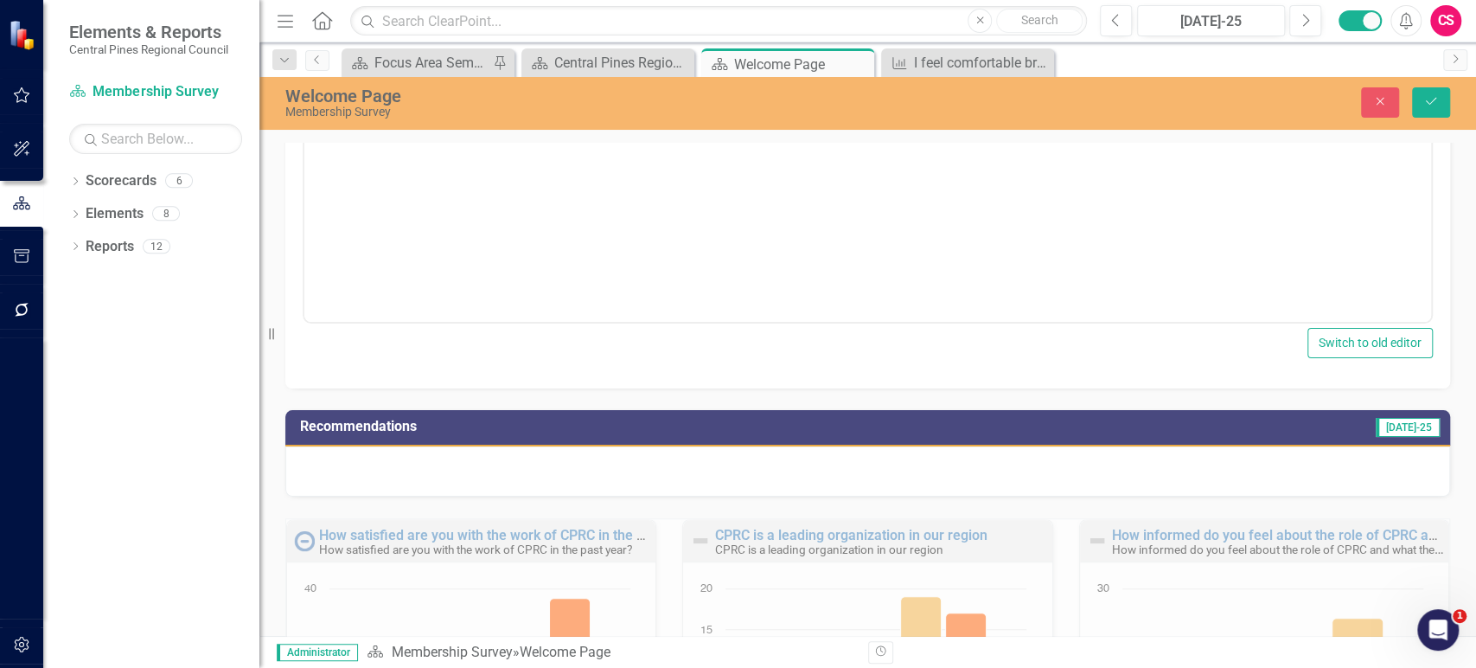
scroll to position [429, 0]
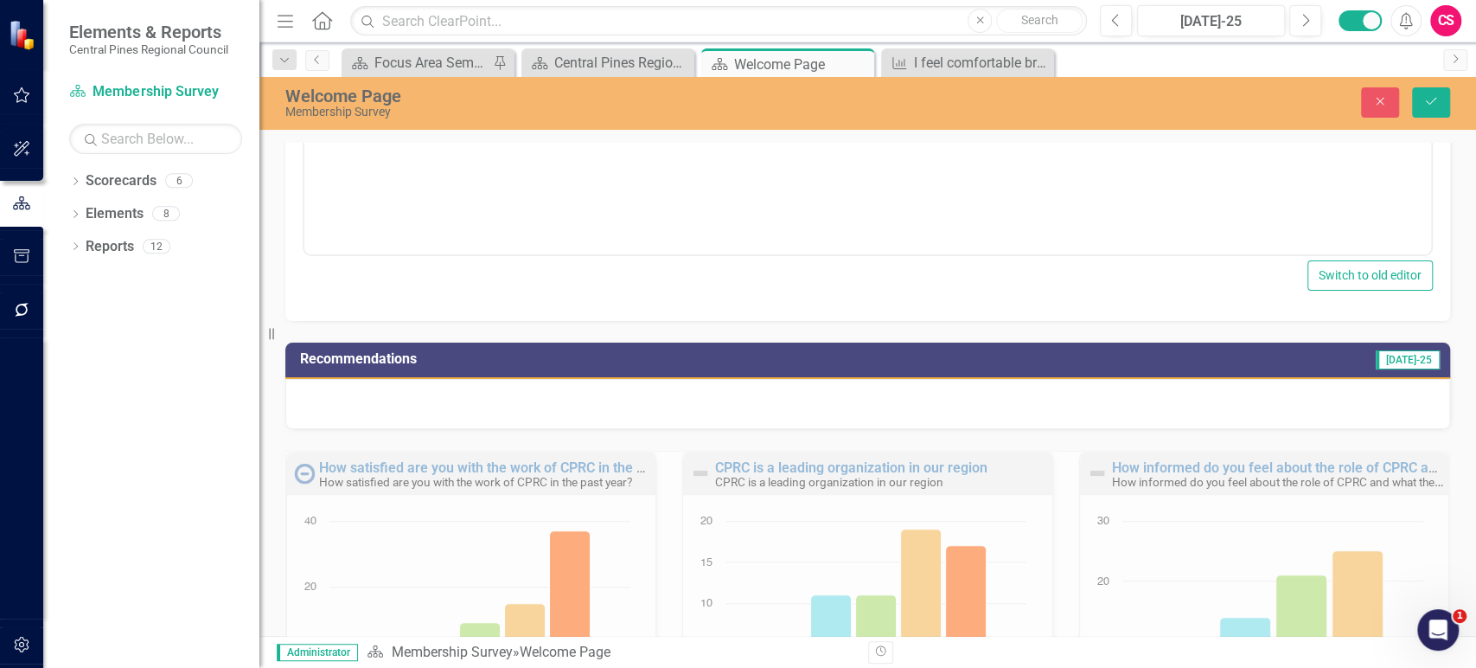
click at [1234, 373] on div "Recommendations [DATE]-25" at bounding box center [867, 360] width 1165 height 36
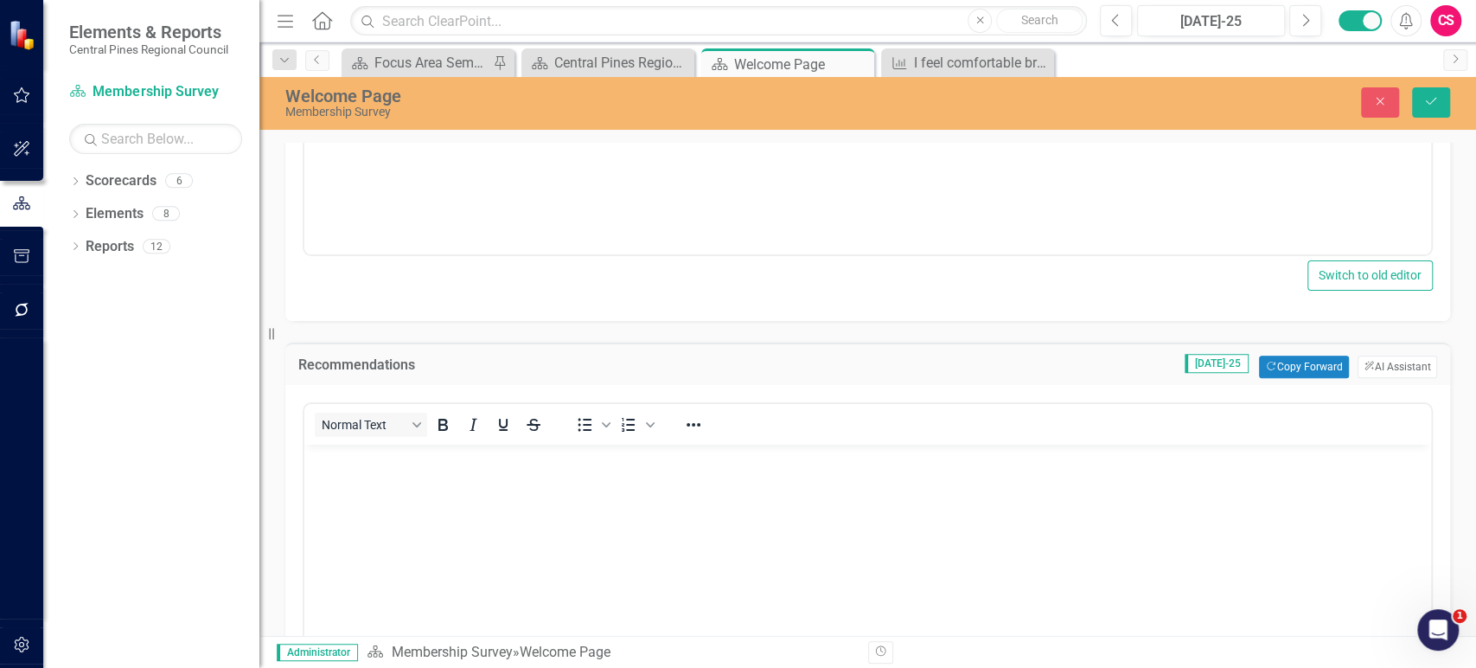
scroll to position [0, 0]
click at [1374, 371] on button "ClearPoint AI AI Assistant" at bounding box center [1398, 366] width 80 height 22
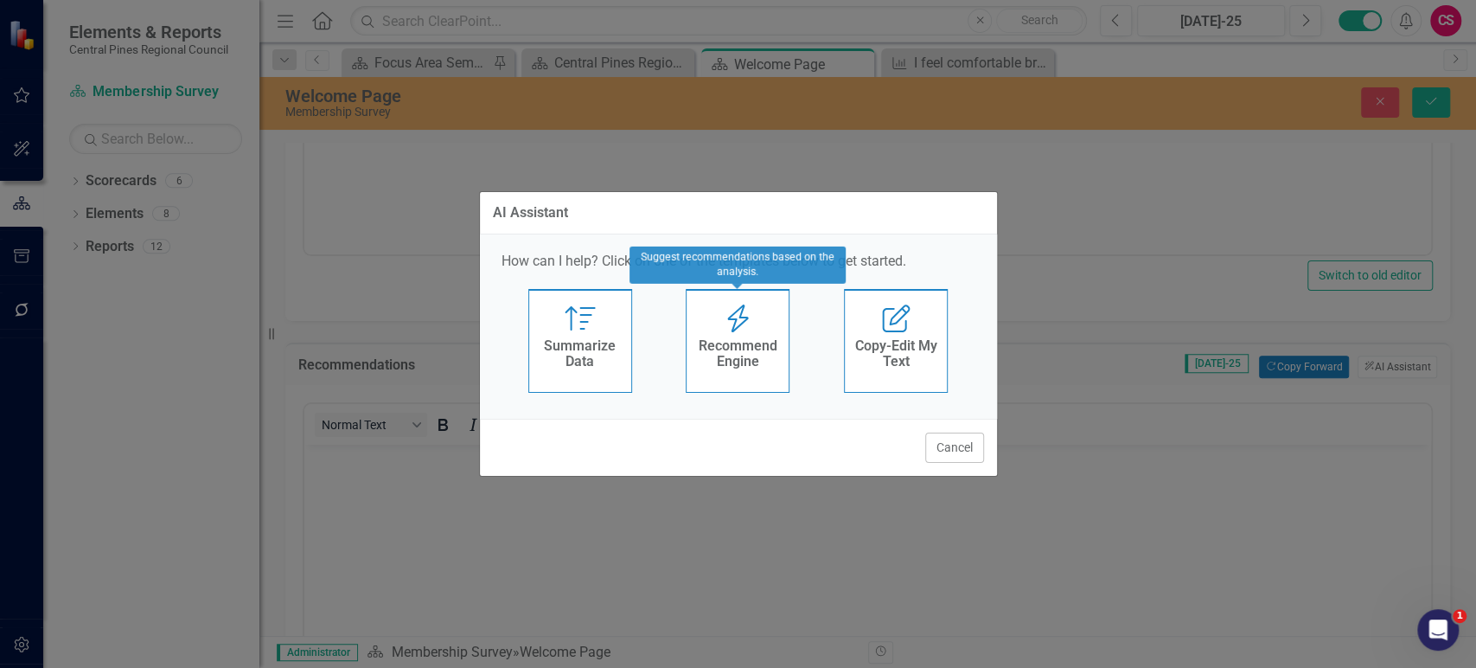
click at [726, 356] on h4 "Recommend Engine" at bounding box center [737, 353] width 85 height 30
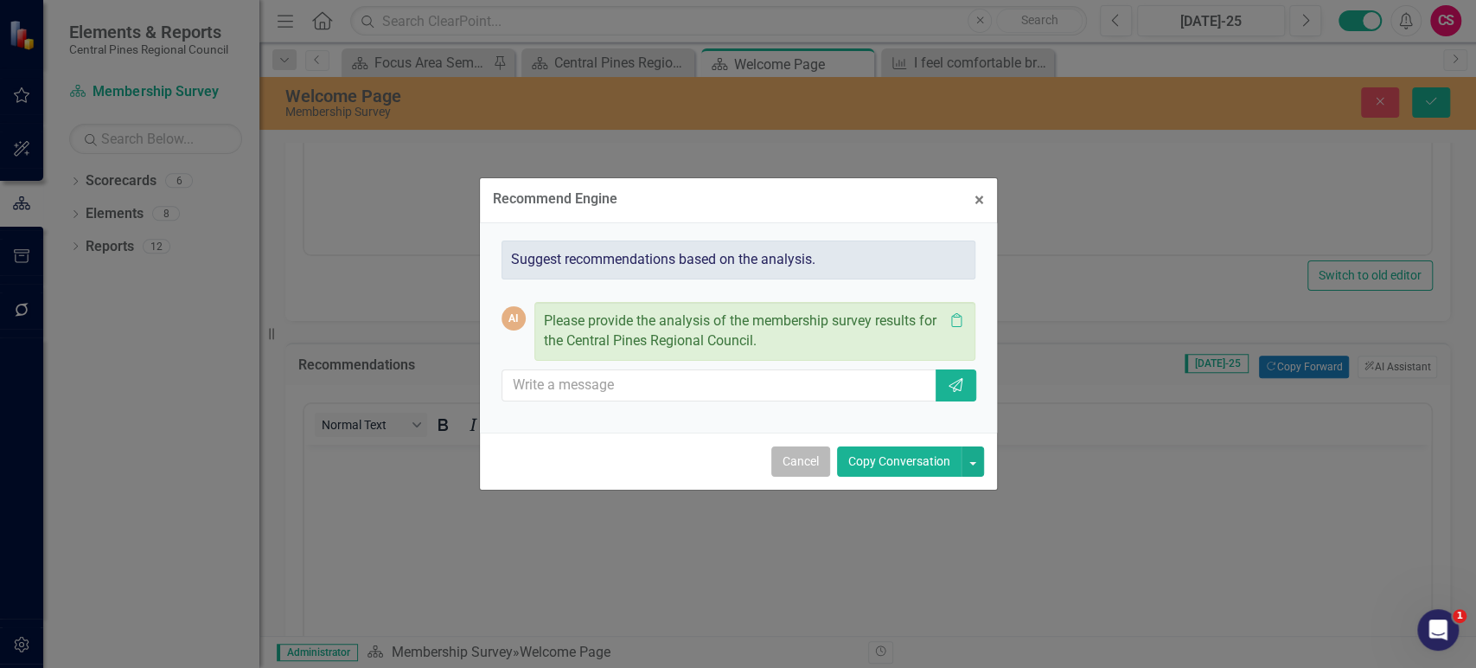
click at [805, 464] on button "Cancel" at bounding box center [800, 461] width 59 height 30
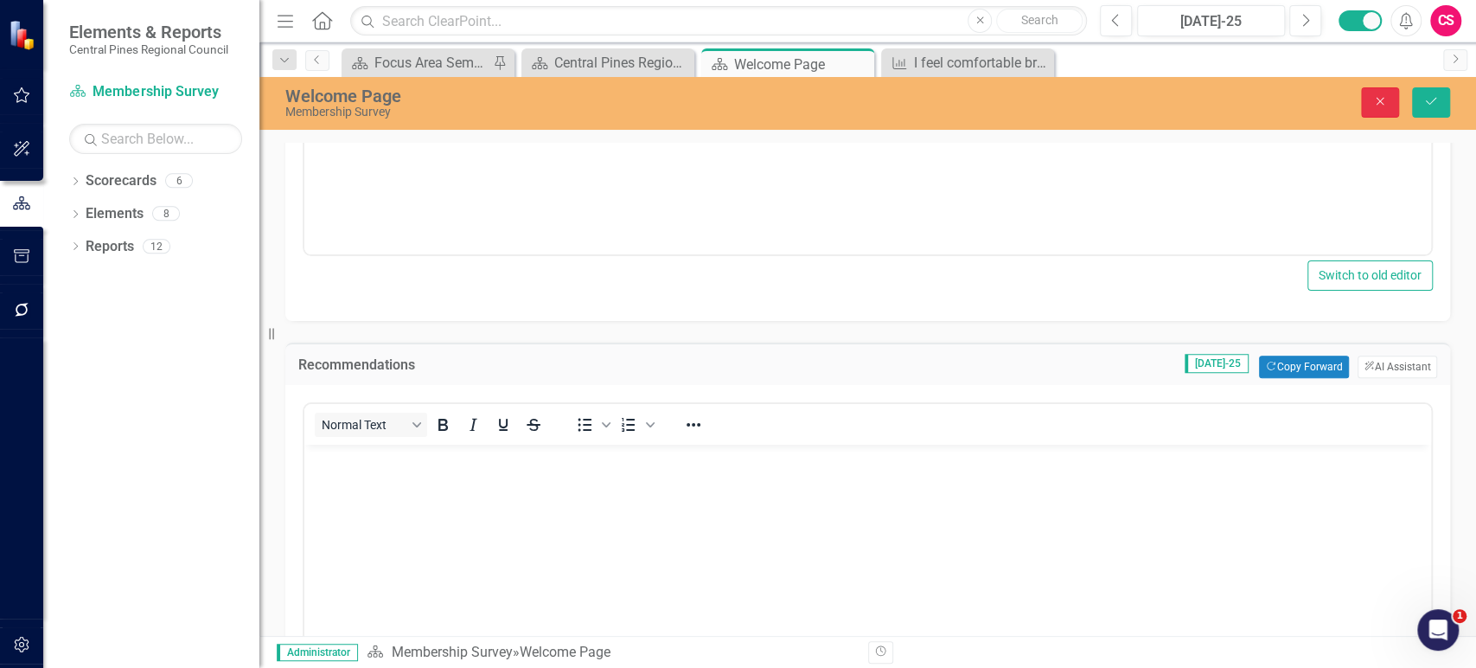
click at [1363, 101] on button "Close" at bounding box center [1380, 102] width 38 height 30
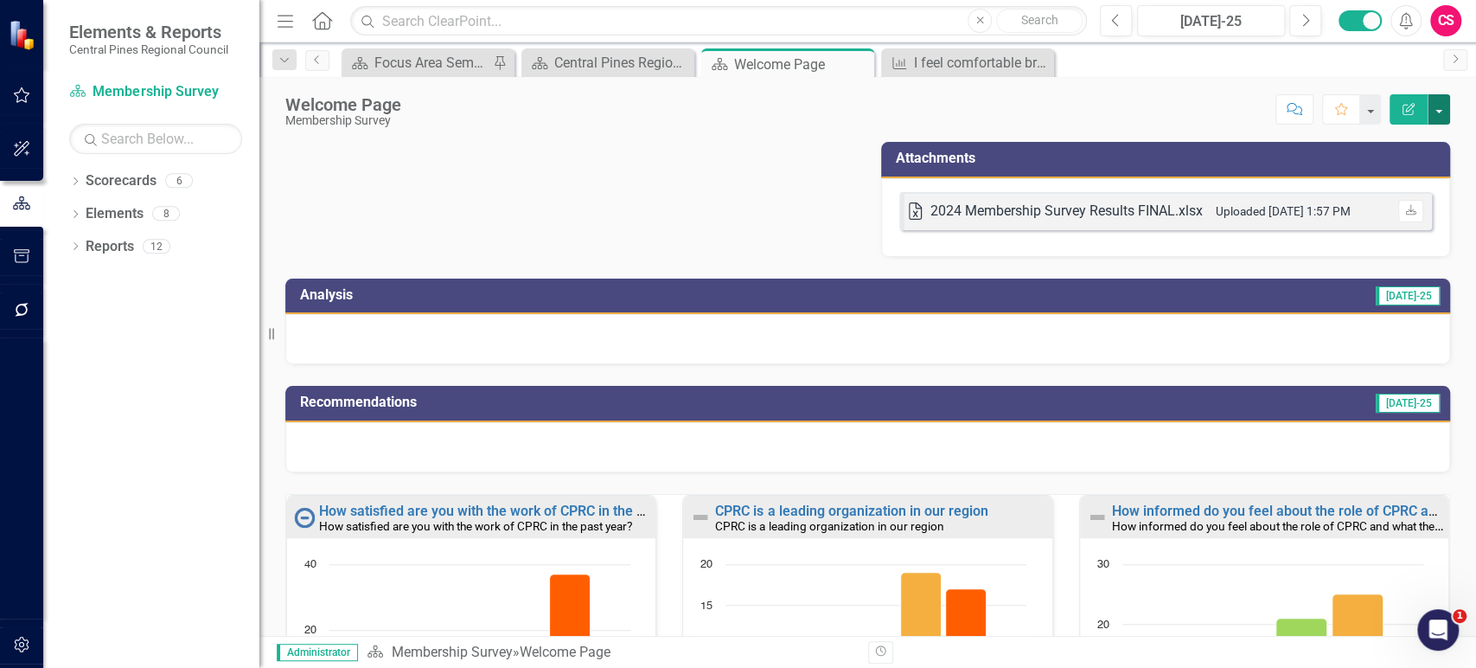
click at [1439, 112] on button "button" at bounding box center [1439, 109] width 22 height 30
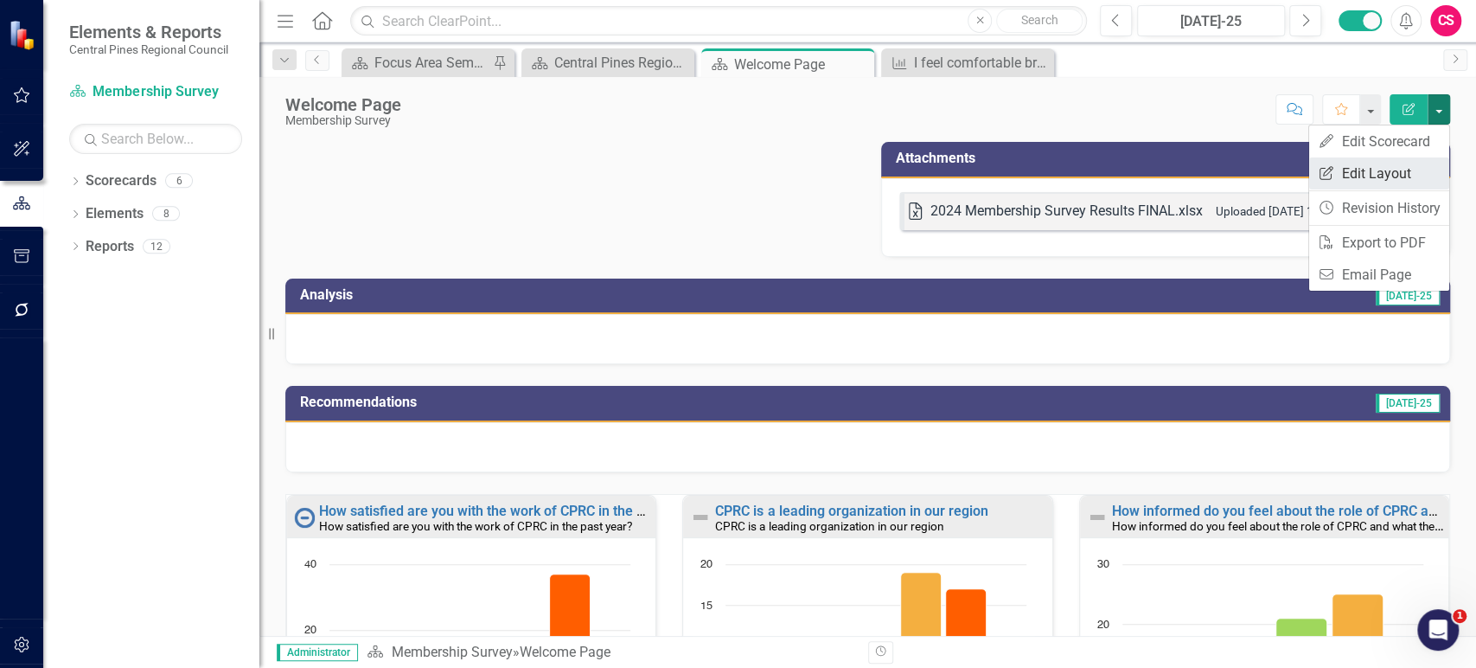
click at [1370, 171] on link "Edit Report Edit Layout" at bounding box center [1379, 173] width 140 height 32
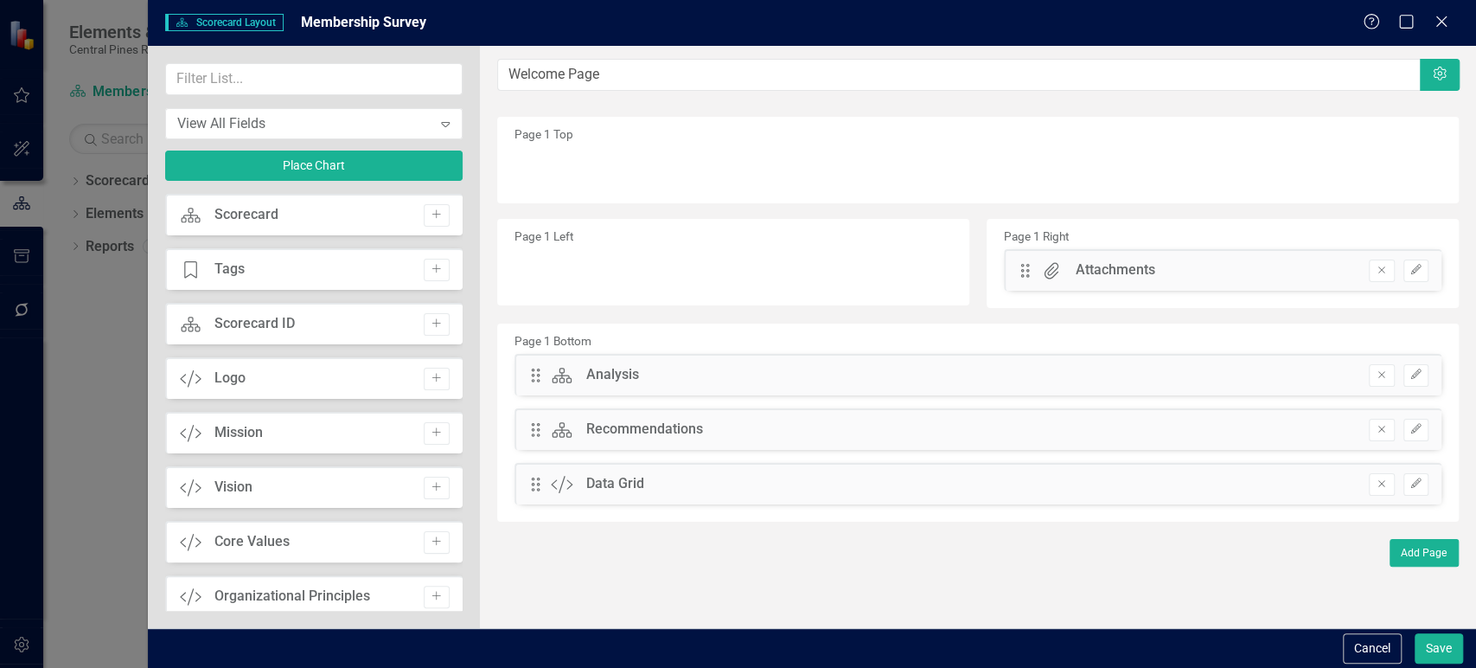
click at [1384, 372] on icon "Remove" at bounding box center [1381, 374] width 13 height 10
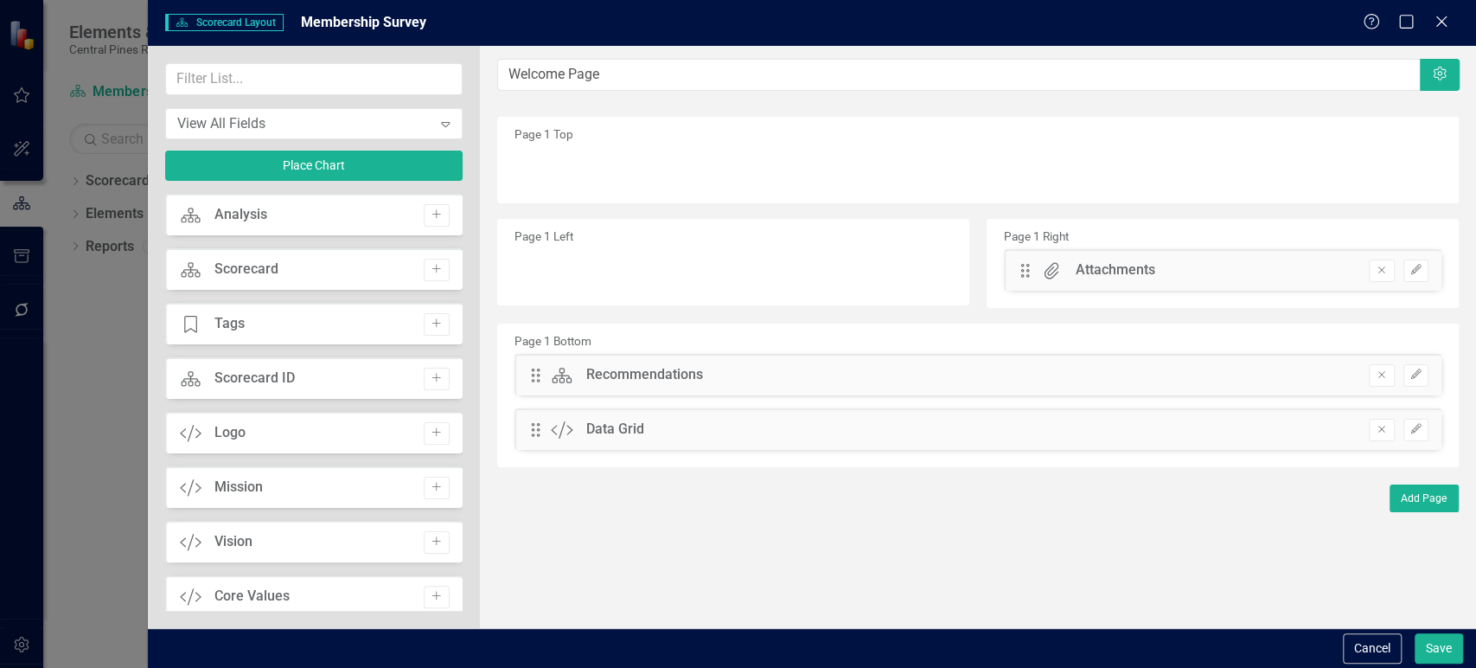
click at [1384, 372] on icon "button" at bounding box center [1382, 374] width 7 height 7
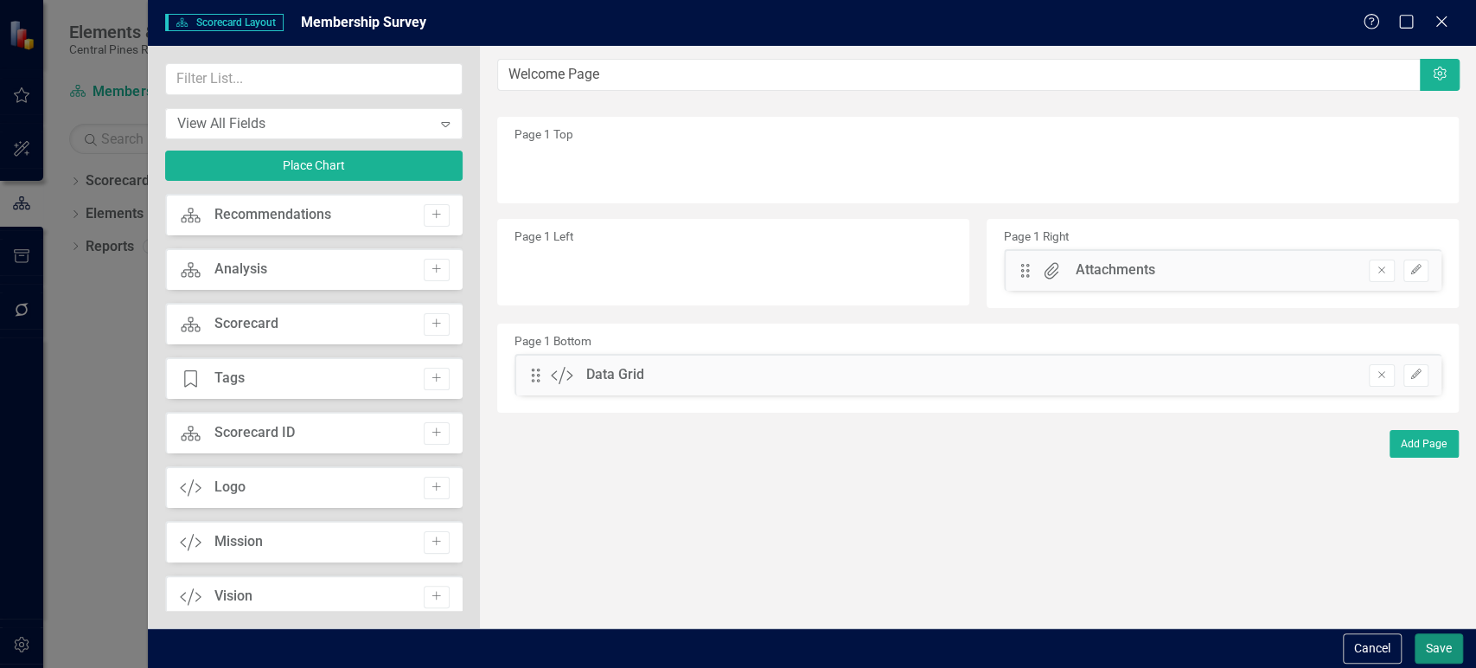
click at [1441, 656] on button "Save" at bounding box center [1439, 648] width 48 height 30
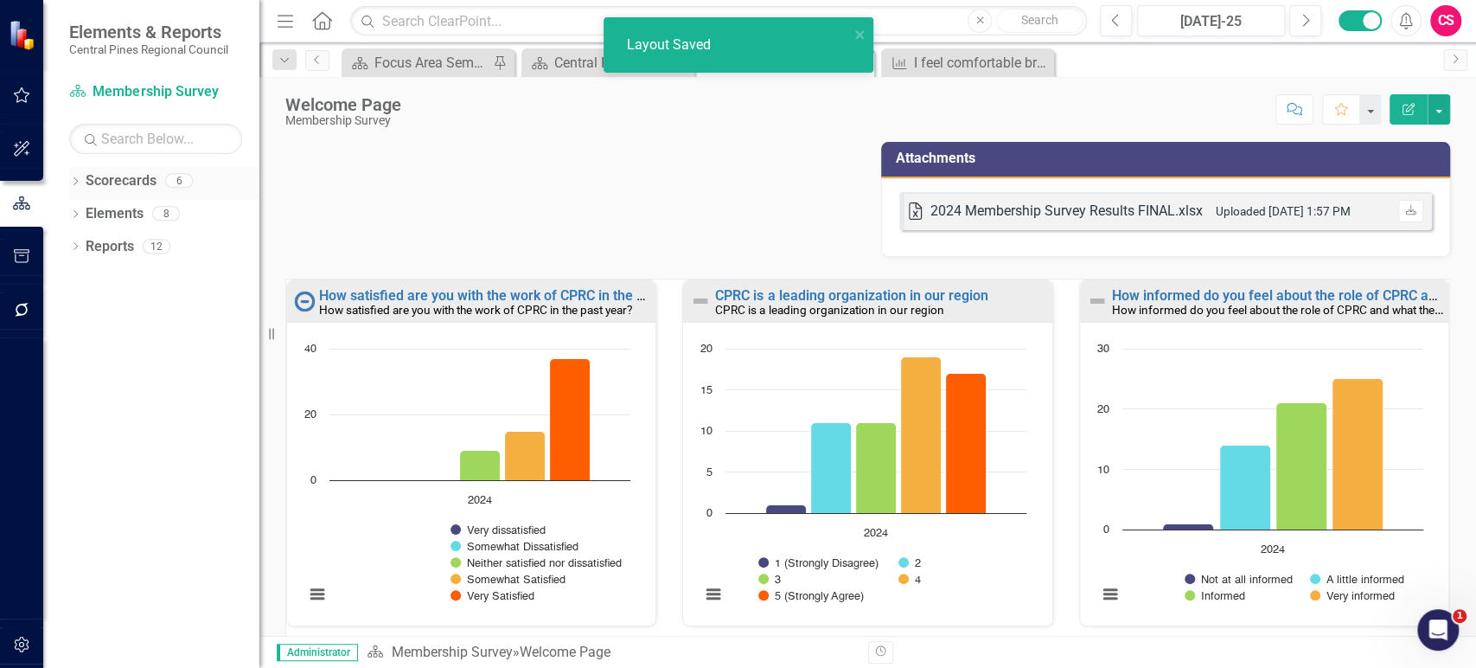
click at [74, 182] on icon "Dropdown" at bounding box center [75, 183] width 12 height 10
click at [84, 212] on icon "Dropdown" at bounding box center [84, 213] width 13 height 10
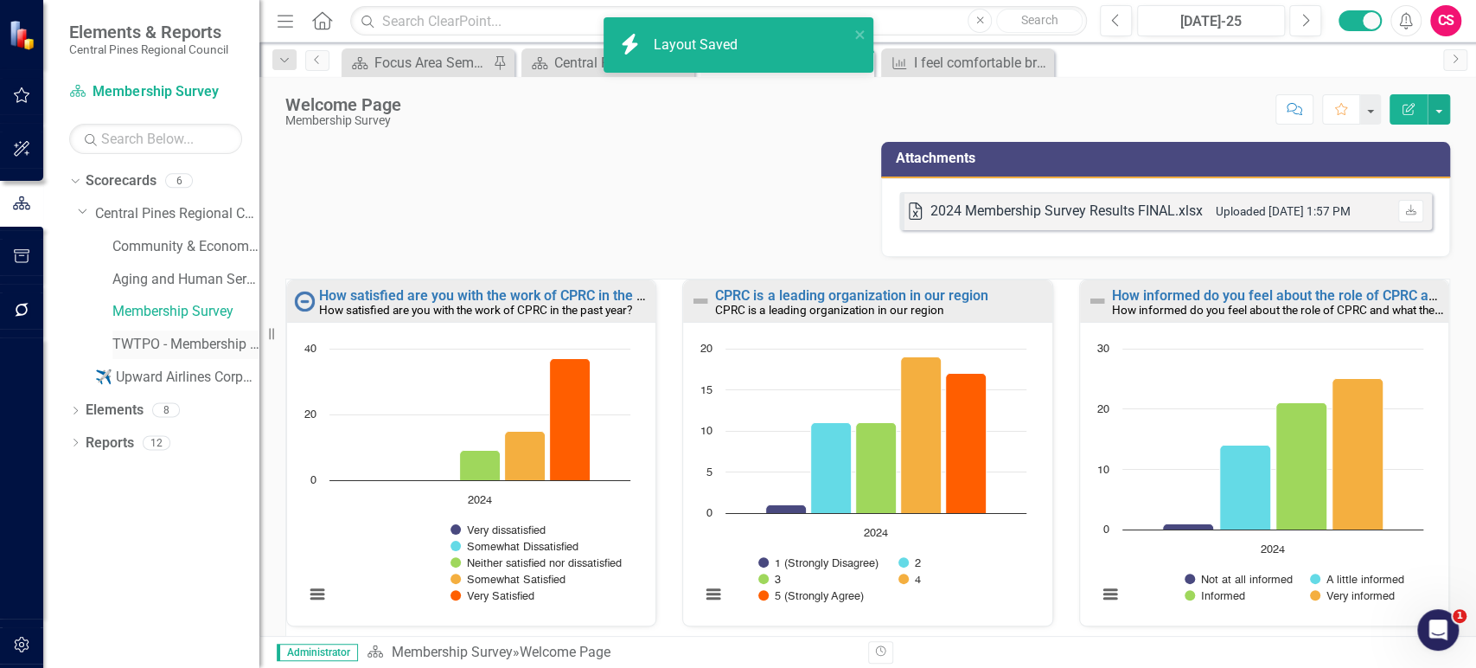
click at [175, 333] on div "TWTPO - Membership Survey" at bounding box center [185, 344] width 147 height 29
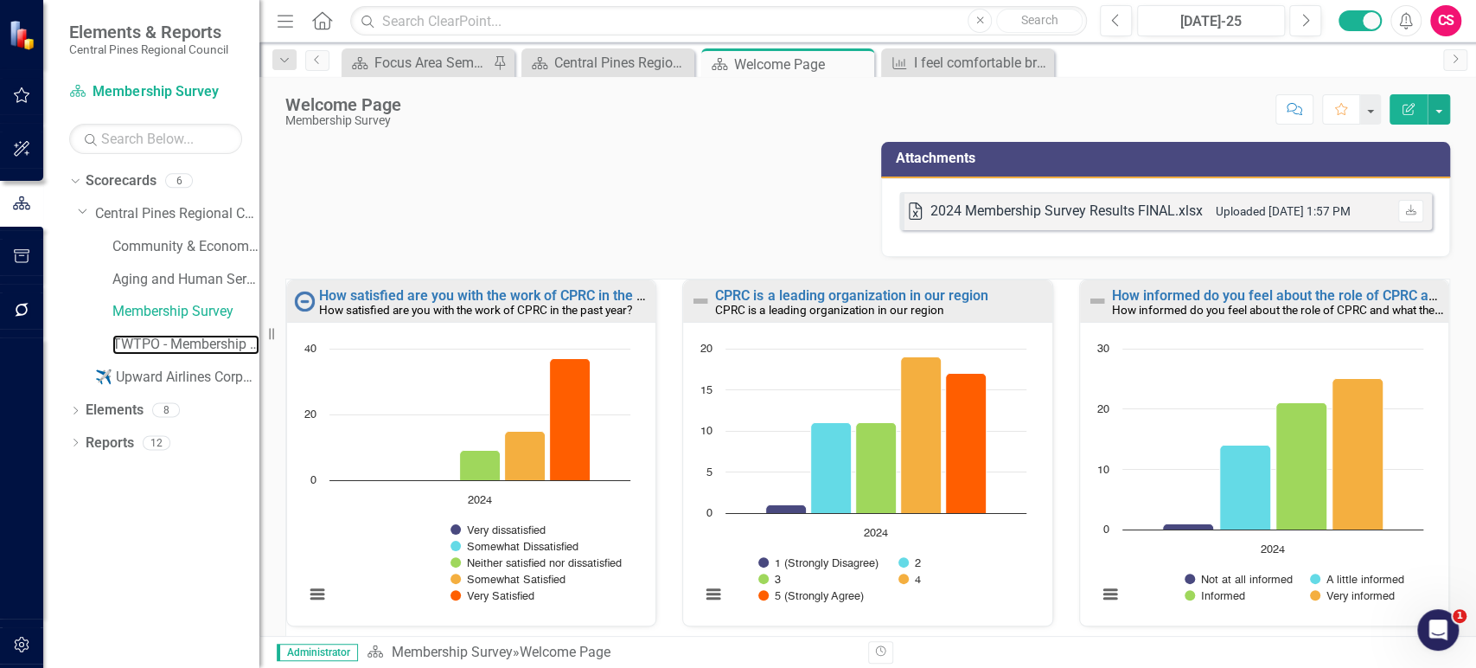
drag, startPoint x: 151, startPoint y: 350, endPoint x: 401, endPoint y: 7, distance: 424.7
click at [151, 350] on link "TWTPO - Membership Survey" at bounding box center [185, 345] width 147 height 20
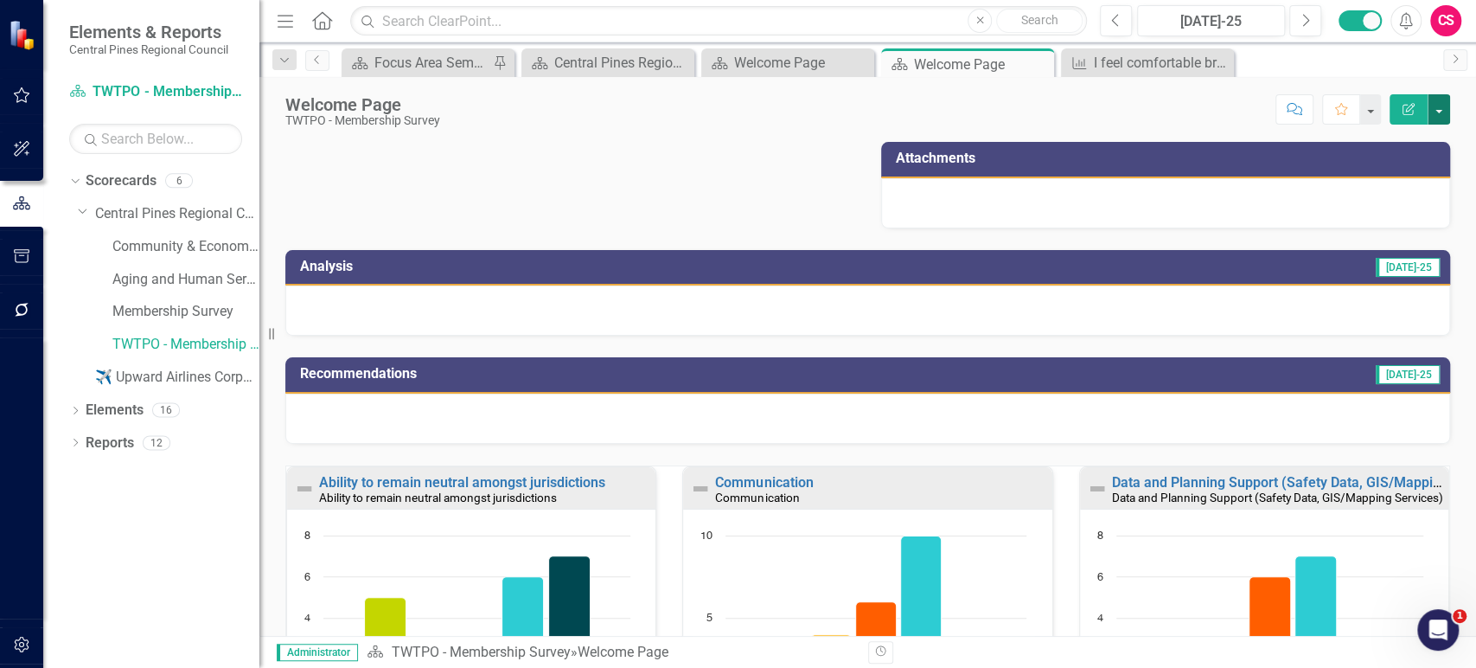
click at [1434, 113] on button "button" at bounding box center [1439, 109] width 22 height 30
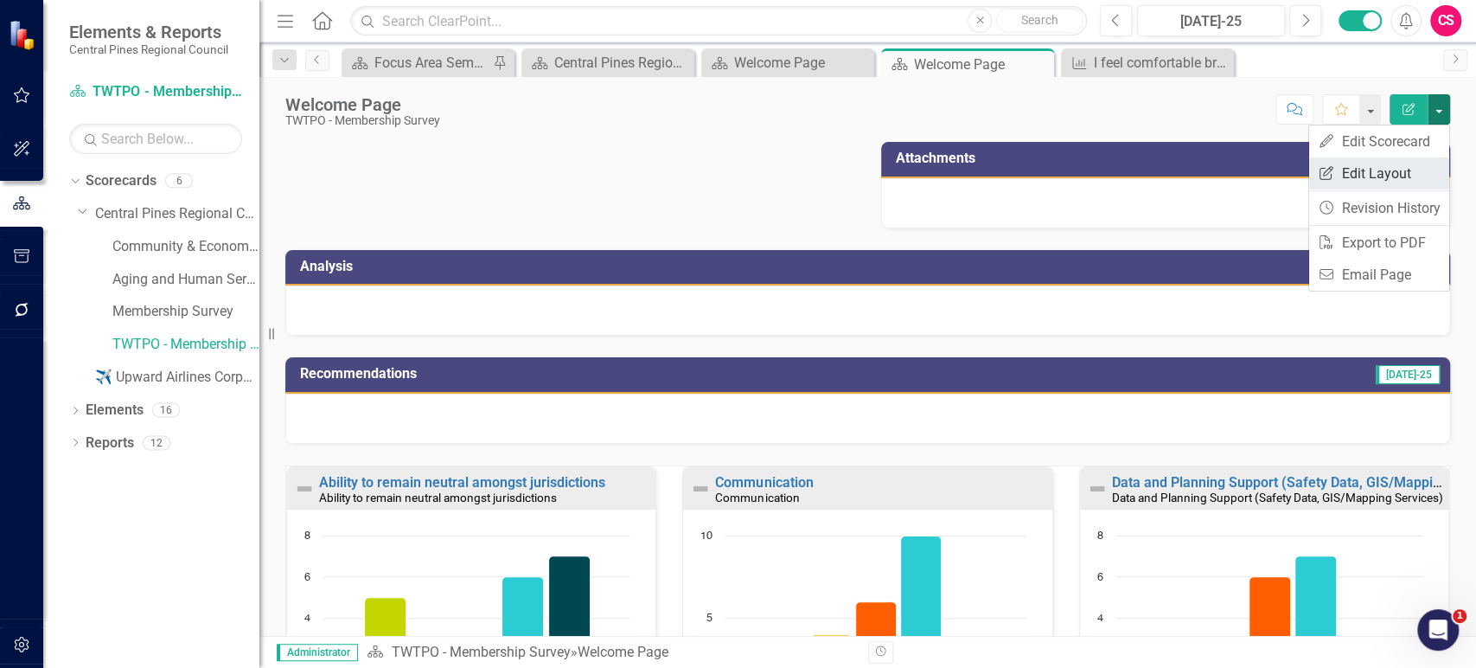
click at [1395, 182] on link "Edit Report Edit Layout" at bounding box center [1379, 173] width 140 height 32
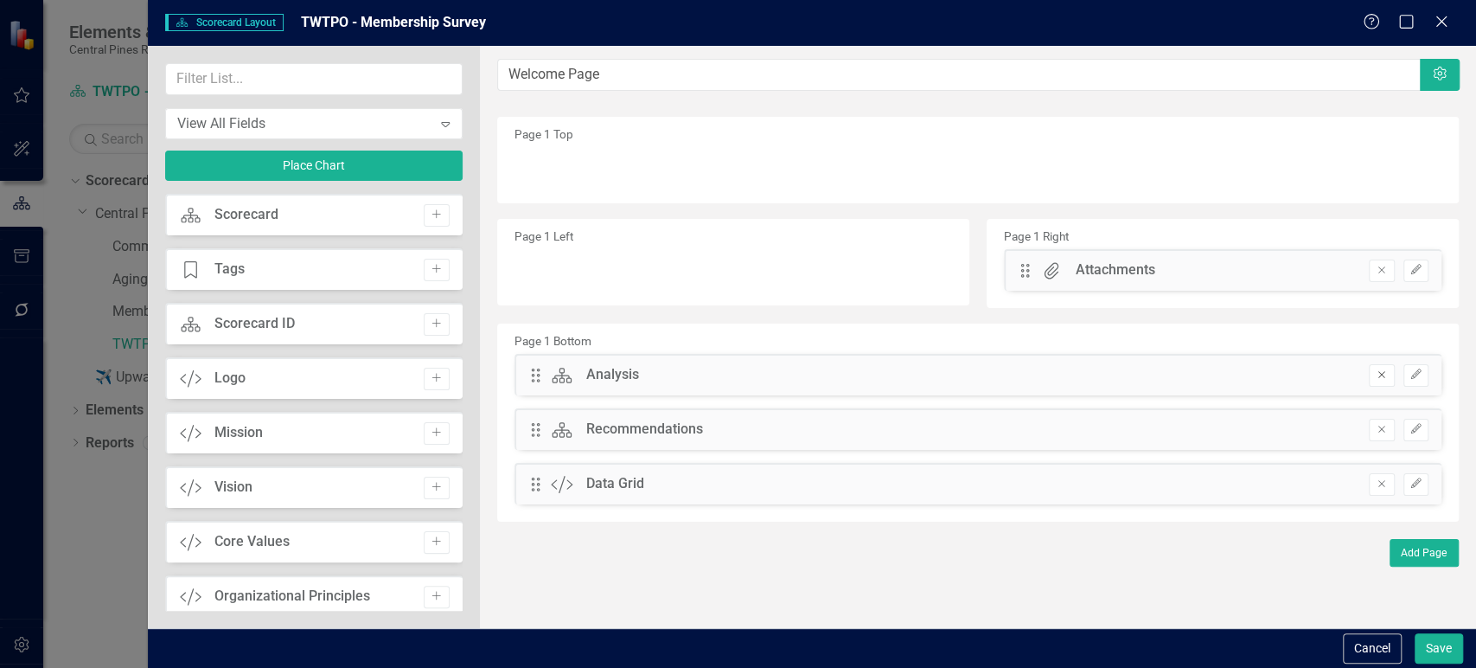
click at [1384, 378] on icon "Remove" at bounding box center [1381, 374] width 13 height 10
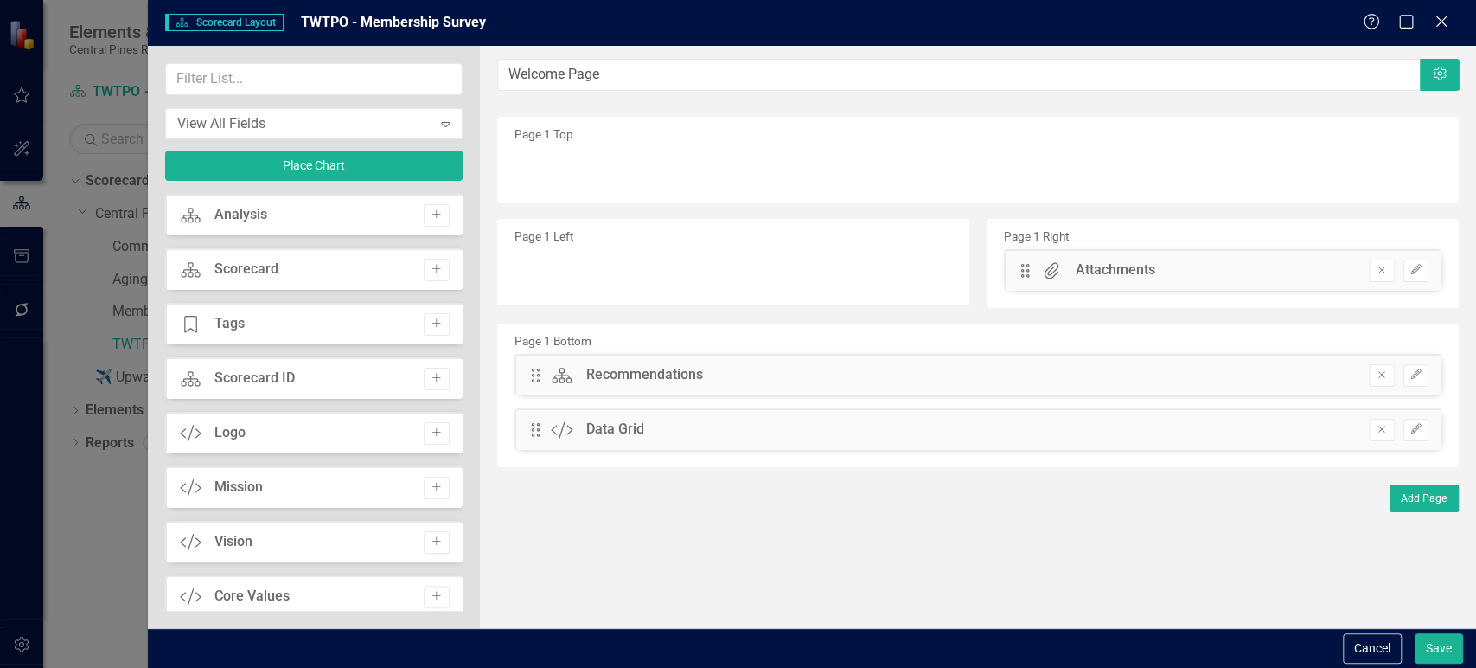
click at [1384, 378] on icon "Remove" at bounding box center [1381, 374] width 13 height 10
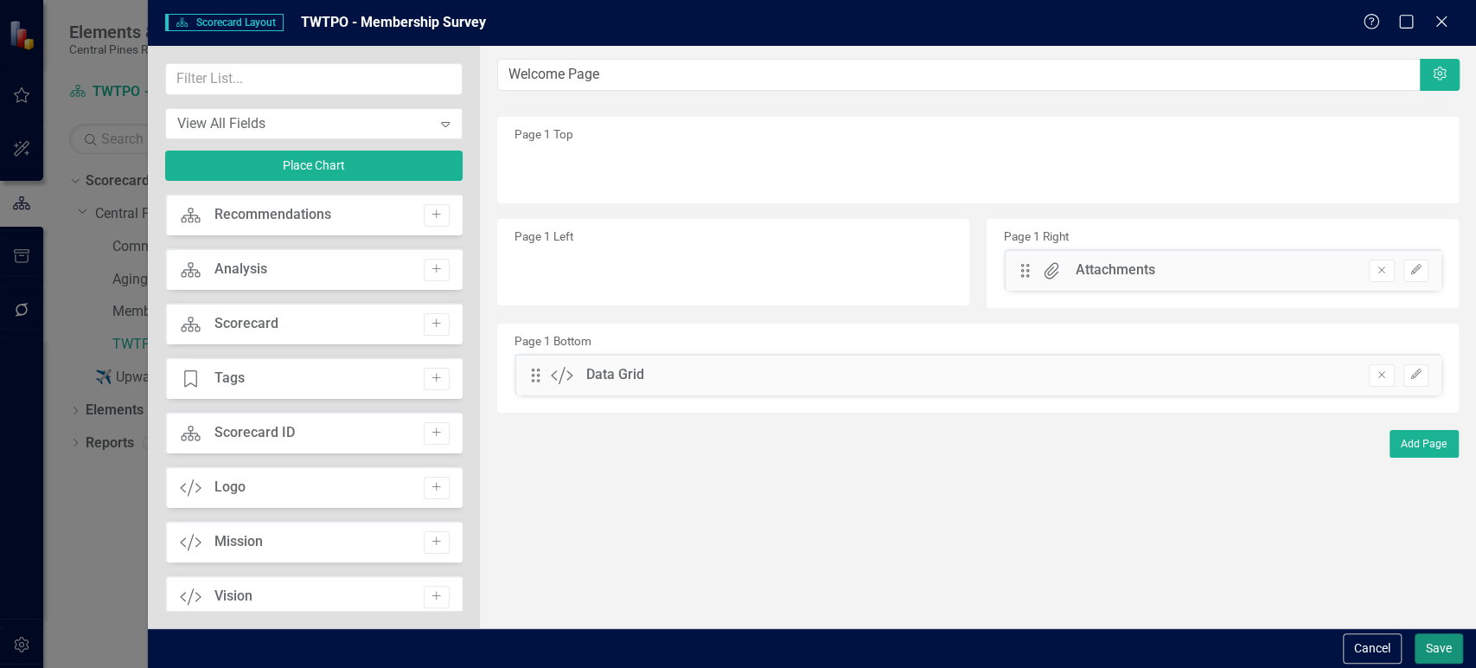
click at [1434, 636] on button "Save" at bounding box center [1439, 648] width 48 height 30
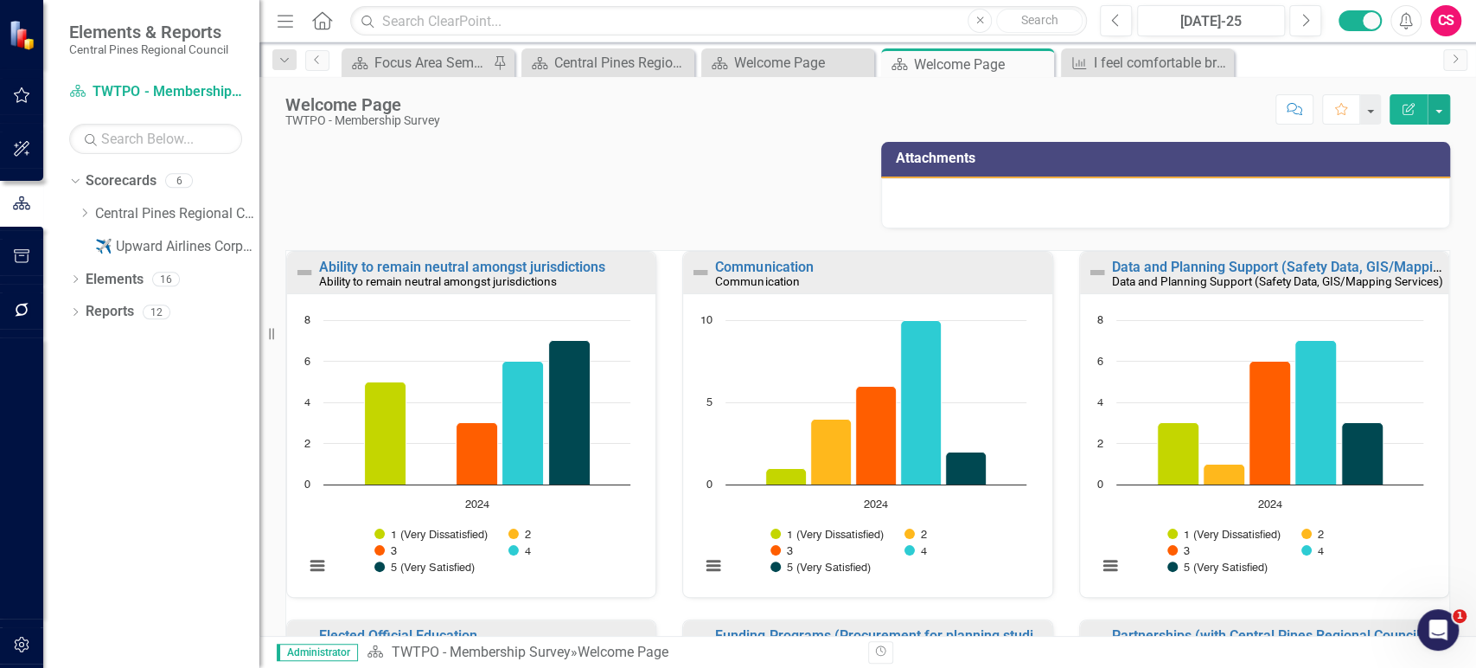
click at [968, 176] on div "Attachments" at bounding box center [1166, 160] width 570 height 36
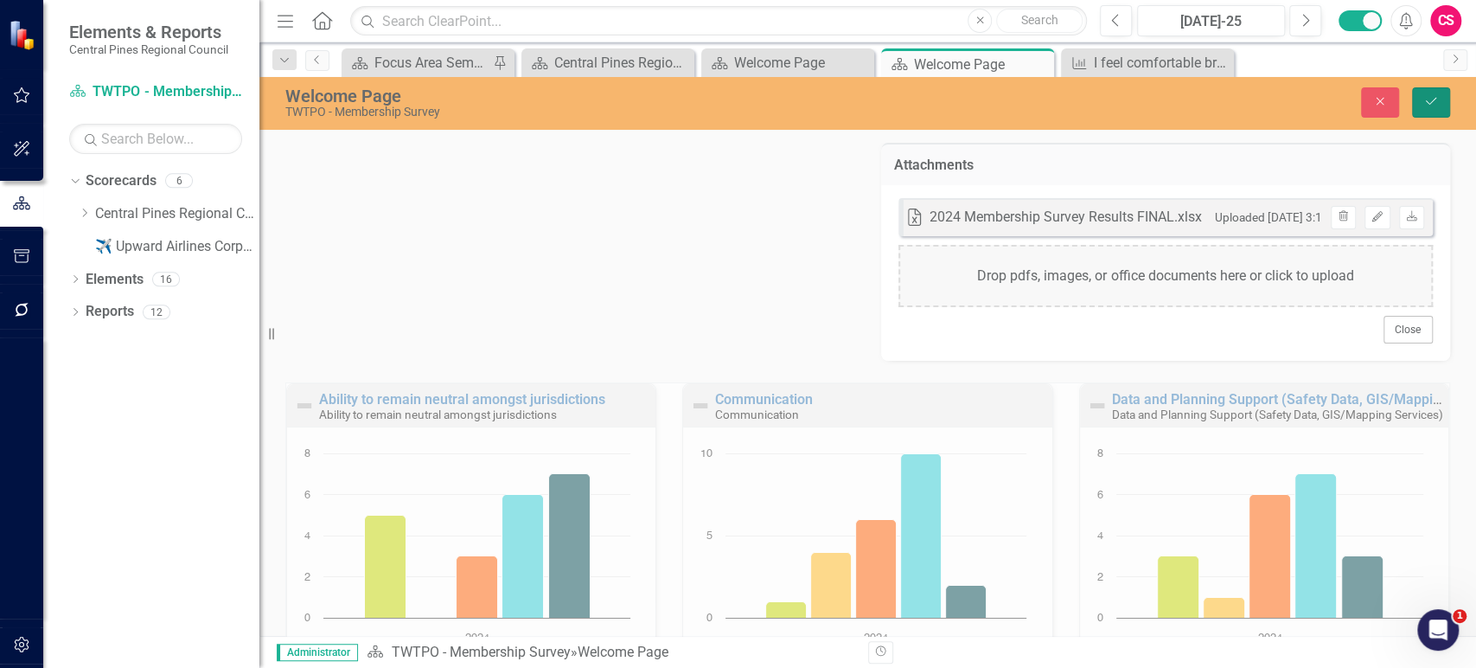
click at [1444, 103] on button "Save" at bounding box center [1431, 102] width 38 height 30
